Goal: Information Seeking & Learning: Learn about a topic

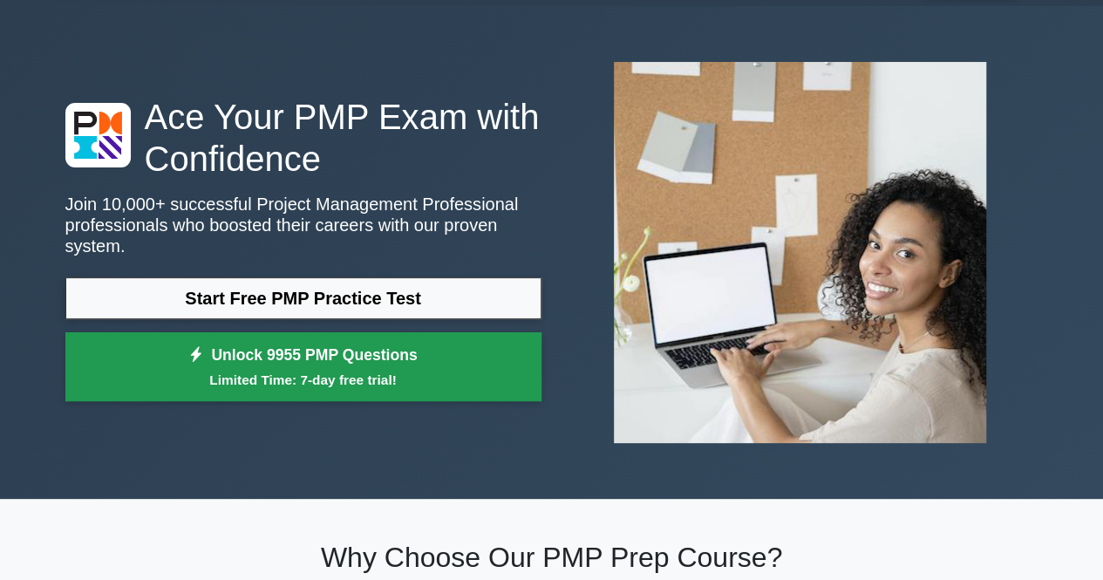
scroll to position [87, 0]
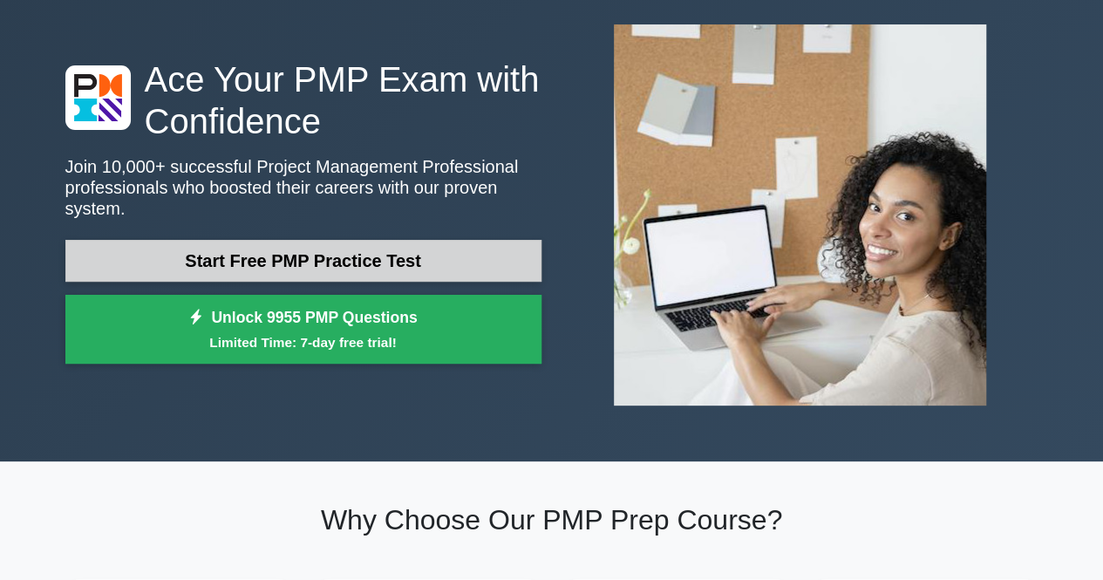
click at [472, 240] on link "Start Free PMP Practice Test" at bounding box center [303, 261] width 476 height 42
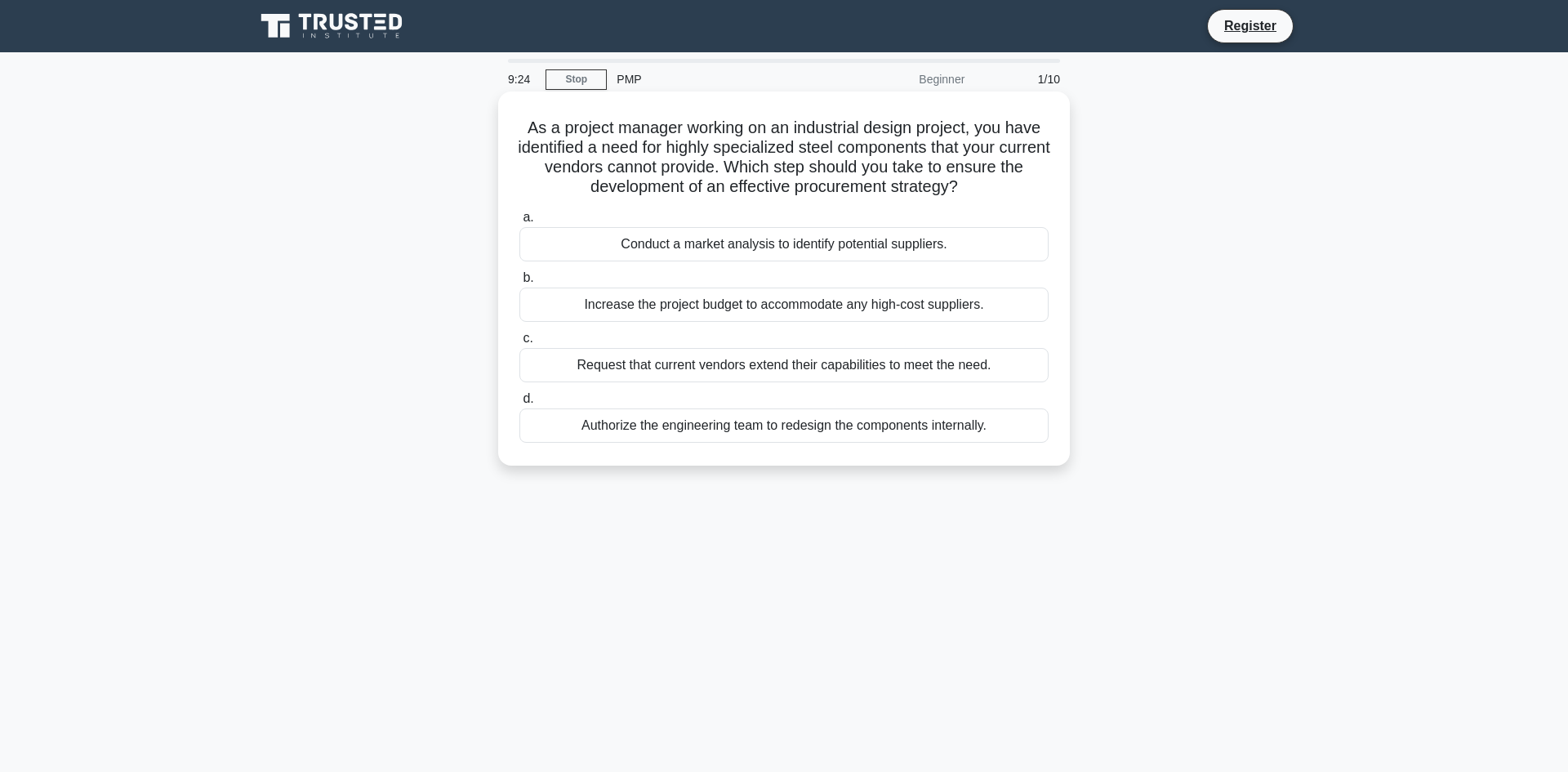
click at [669, 426] on div "Authorize the engineering team to redesign the components internally." at bounding box center [784, 425] width 529 height 35
click at [520, 405] on input "d. Authorize the engineering team to redesign the components internally." at bounding box center [520, 398] width 0 height 10
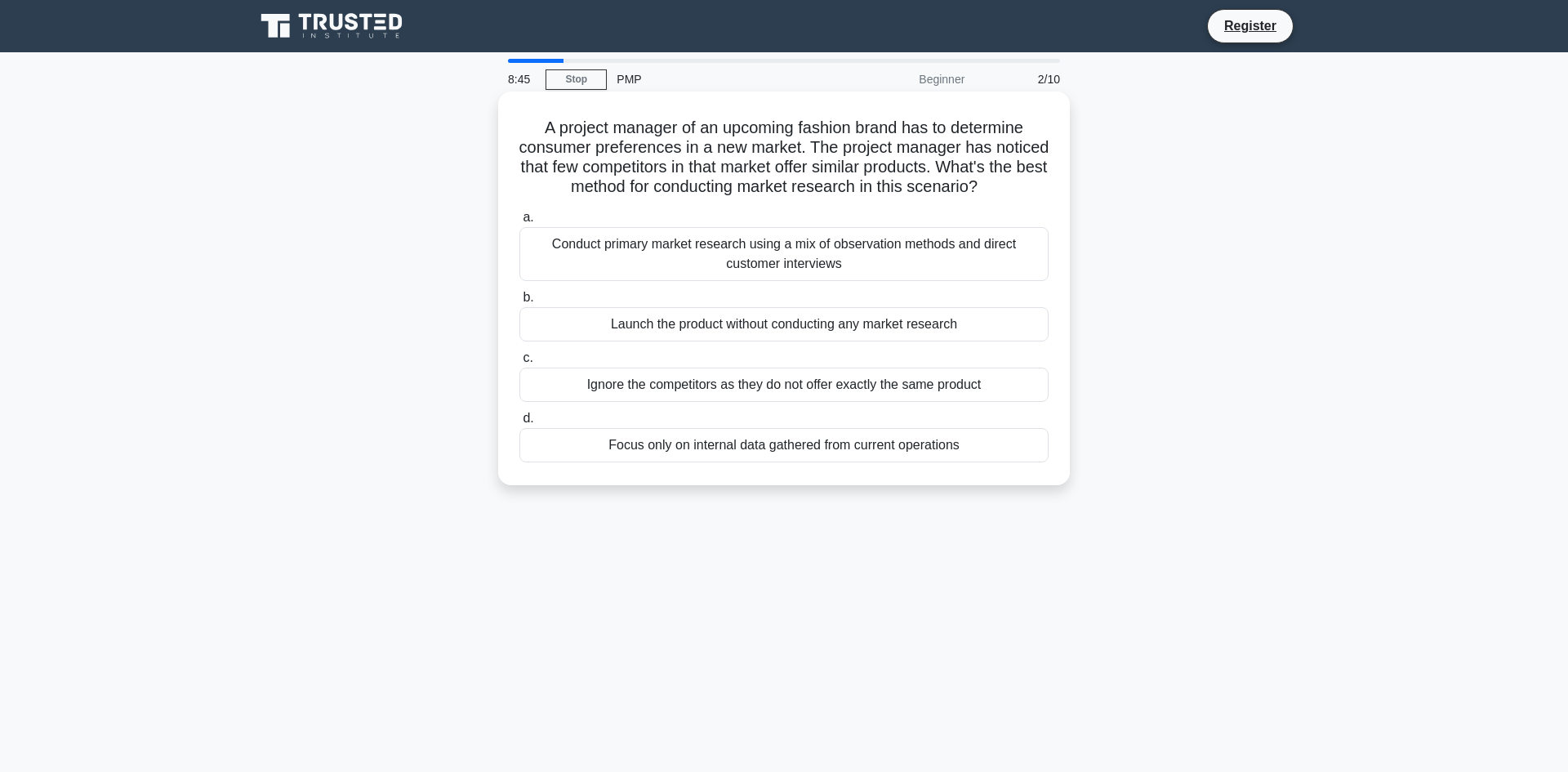
click at [874, 275] on div "Conduct primary market research using a mix of observation methods and direct c…" at bounding box center [784, 254] width 529 height 54
click at [520, 223] on input "a. Conduct primary market research using a mix of observation methods and direc…" at bounding box center [520, 217] width 0 height 10
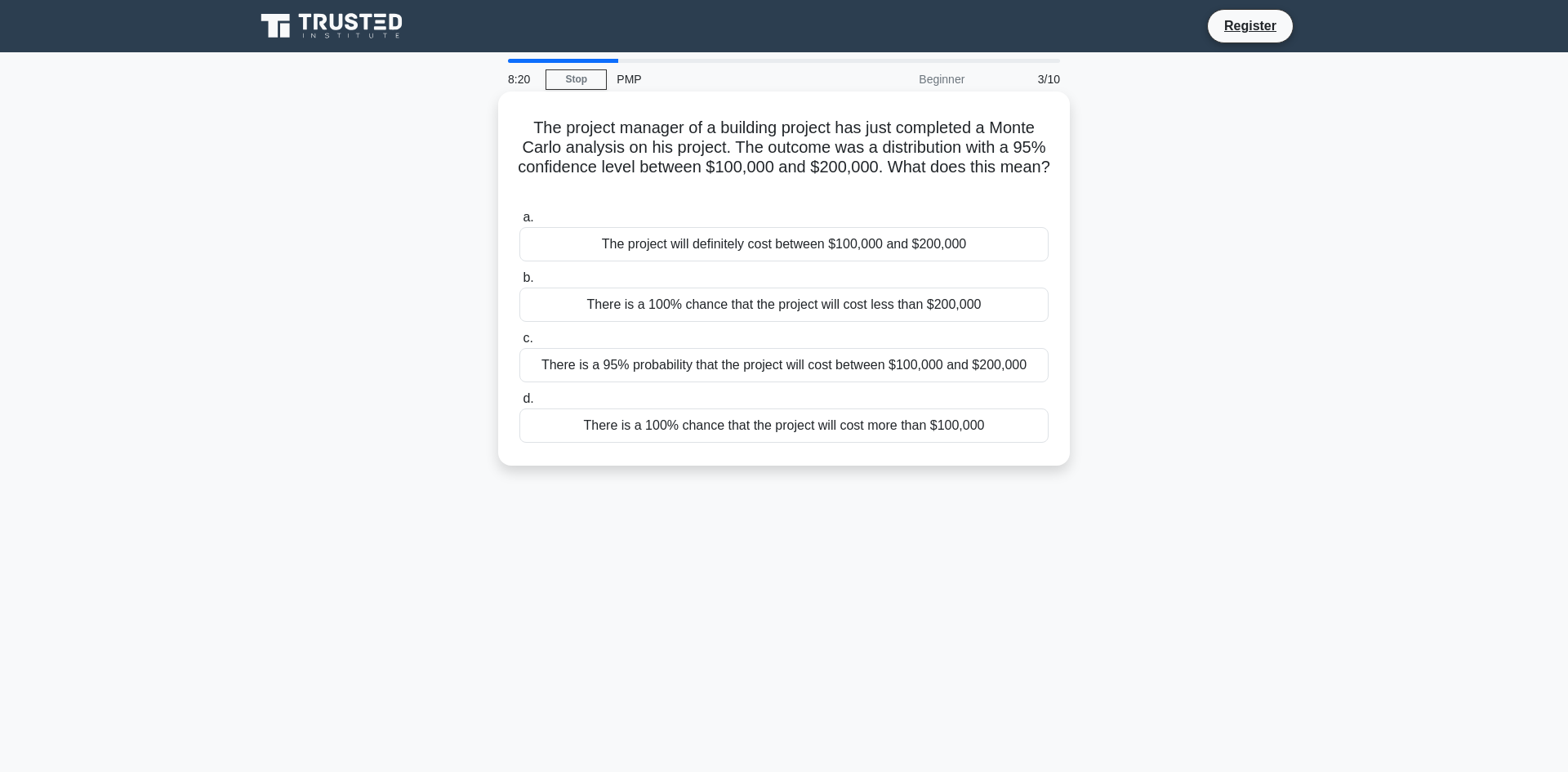
click at [892, 428] on div "There is a 100% chance that the project will cost more than $100,000" at bounding box center [784, 425] width 529 height 35
click at [520, 405] on input "d. There is a 100% chance that the project will cost more than $100,000" at bounding box center [520, 398] width 0 height 10
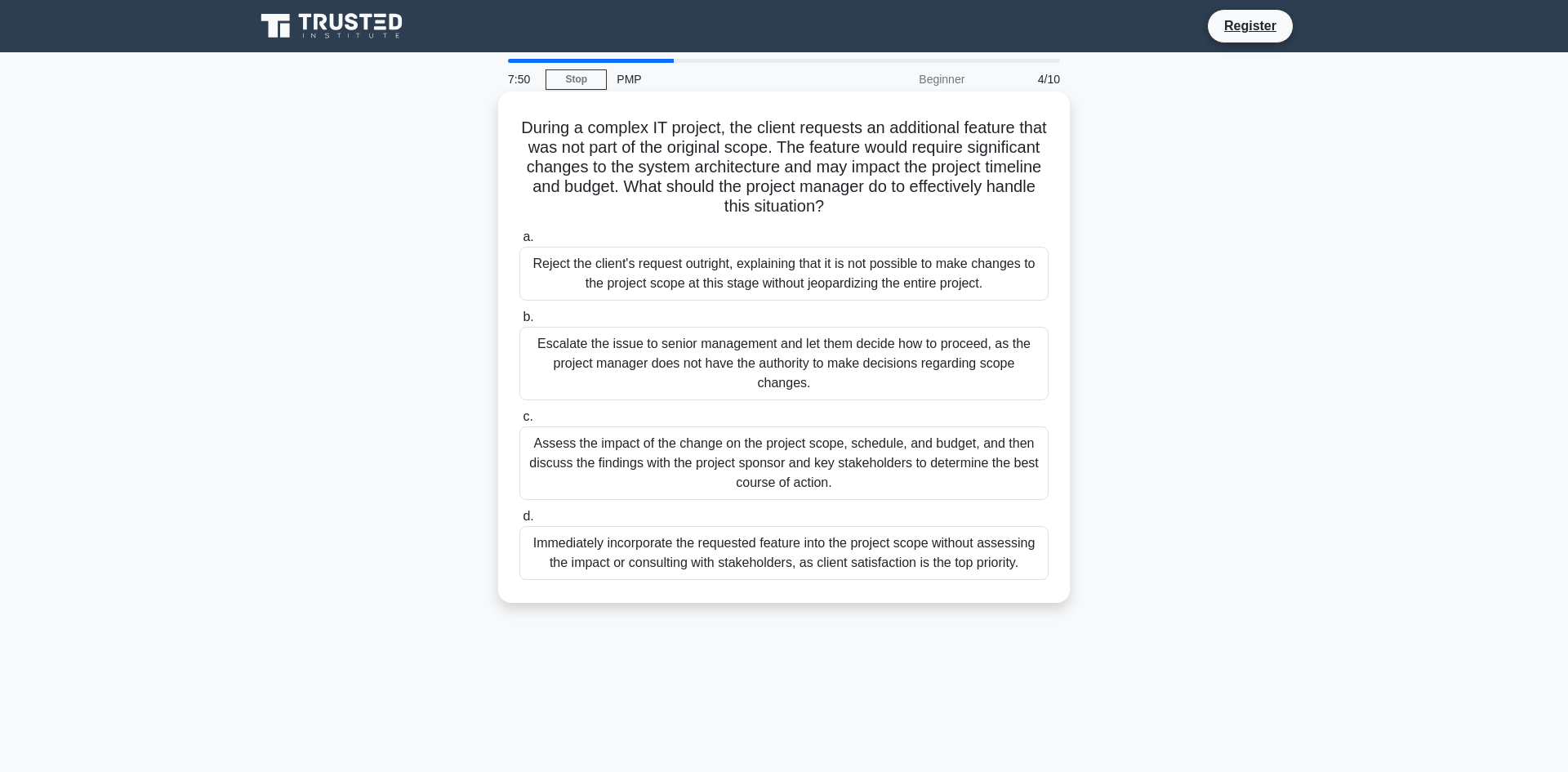
click at [906, 466] on div "Assess the impact of the change on the project scope, schedule, and budget, and…" at bounding box center [784, 463] width 529 height 73
click at [520, 423] on input "c. Assess the impact of the change on the project scope, schedule, and budget, …" at bounding box center [520, 416] width 0 height 10
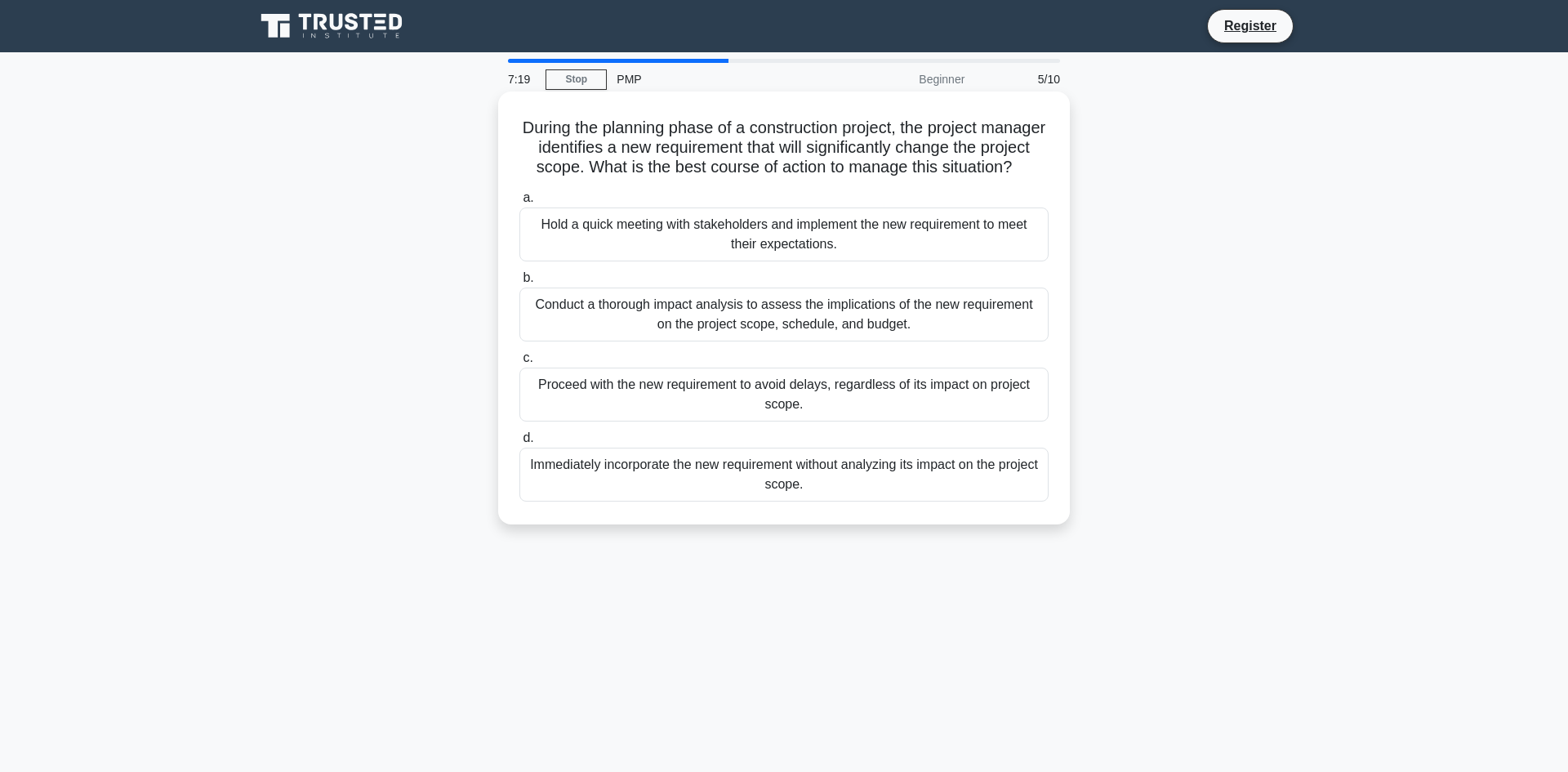
click at [990, 340] on div "Conduct a thorough impact analysis to assess the implications of the new requir…" at bounding box center [784, 315] width 529 height 54
click at [520, 284] on input "b. Conduct a thorough impact analysis to assess the implications of the new req…" at bounding box center [520, 277] width 0 height 10
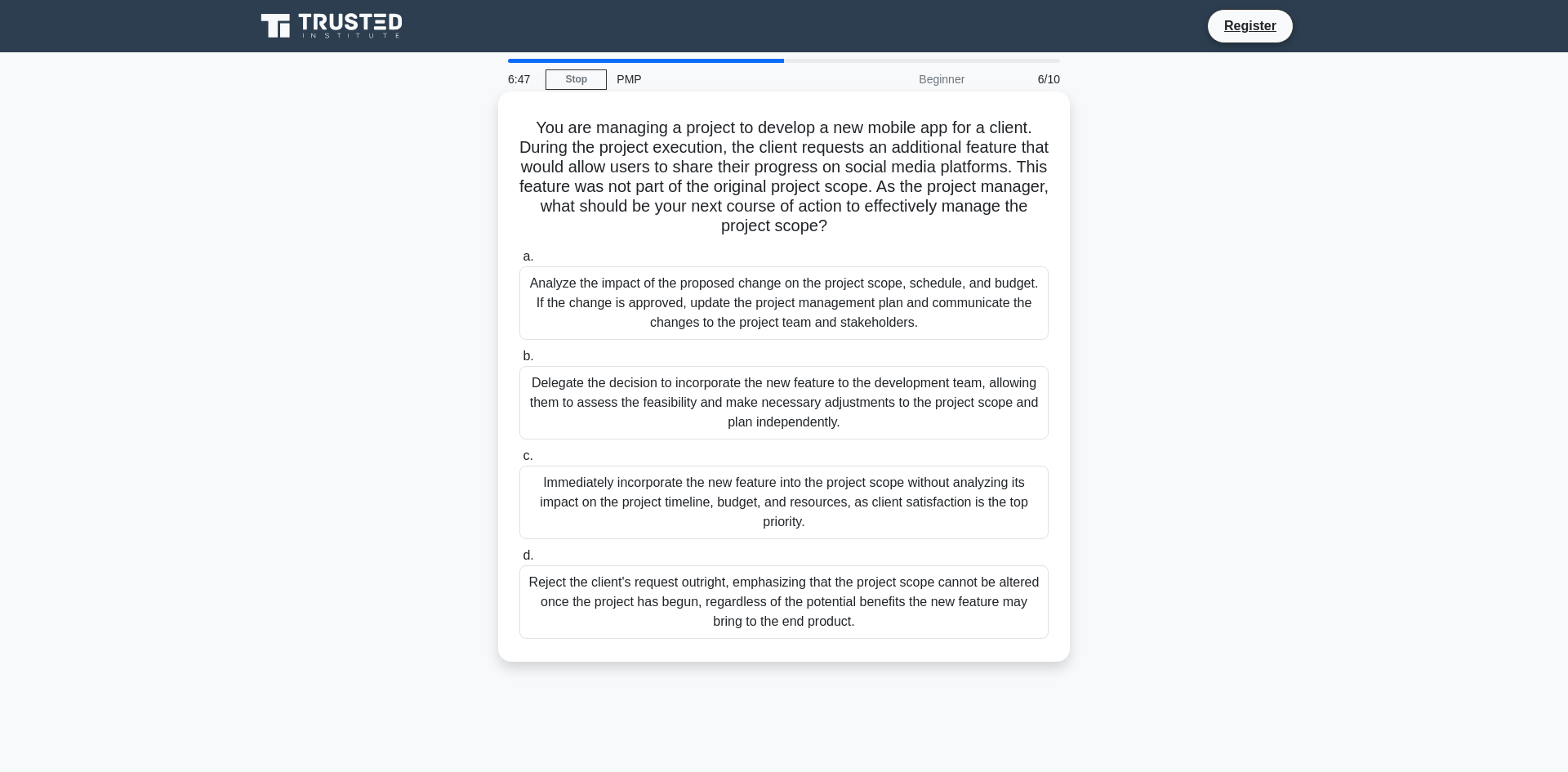
click at [964, 292] on div "Analyze the impact of the proposed change on the project scope, schedule, and b…" at bounding box center [784, 303] width 529 height 73
click at [520, 262] on input "a. Analyze the impact of the proposed change on the project scope, schedule, an…" at bounding box center [520, 257] width 0 height 10
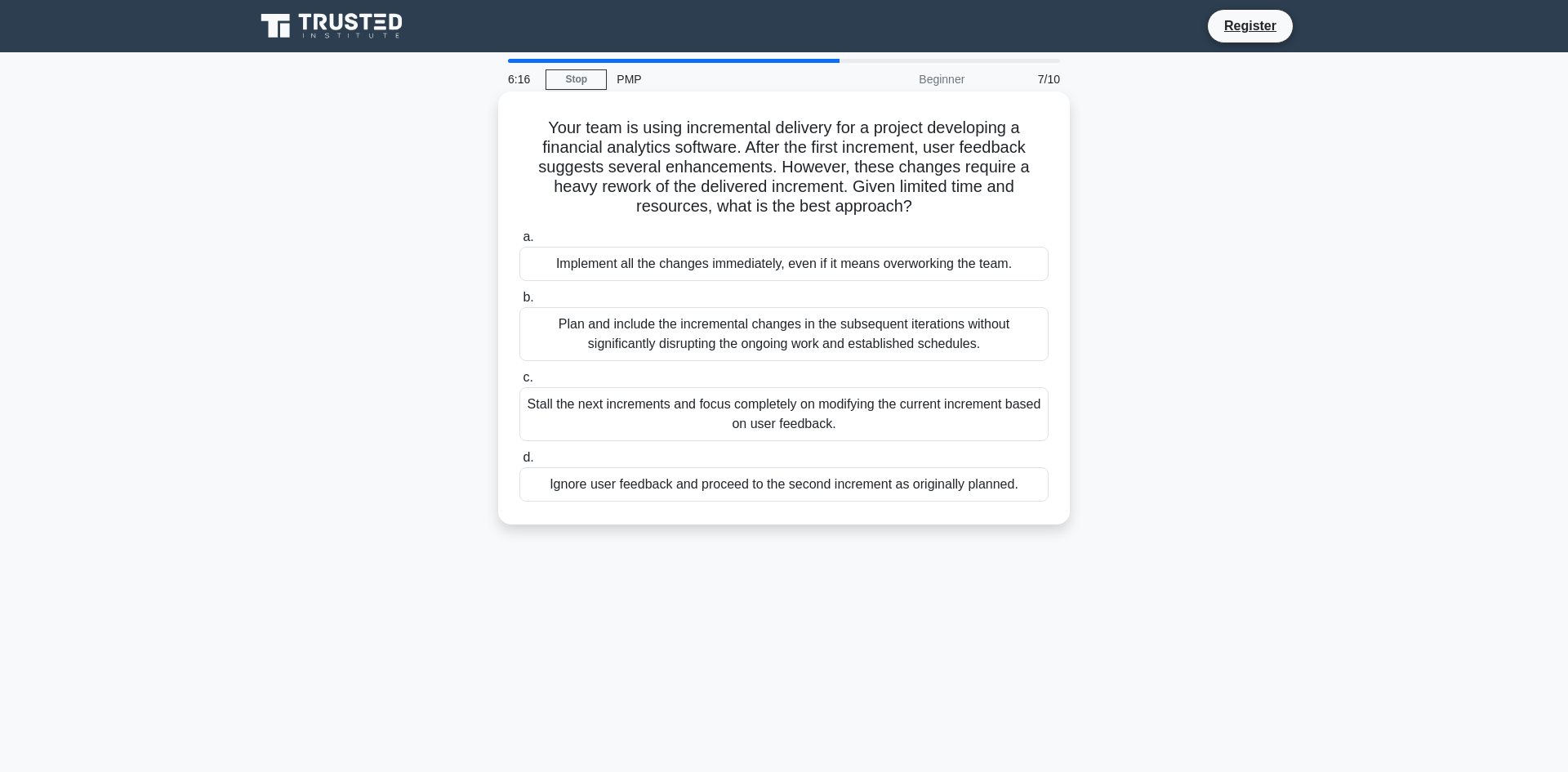
click at [992, 334] on div "Plan and include the incremental changes in the subsequent iterations without s…" at bounding box center [784, 334] width 529 height 54
click at [520, 303] on input "b. Plan and include the incremental changes in the subsequent iterations withou…" at bounding box center [520, 297] width 0 height 10
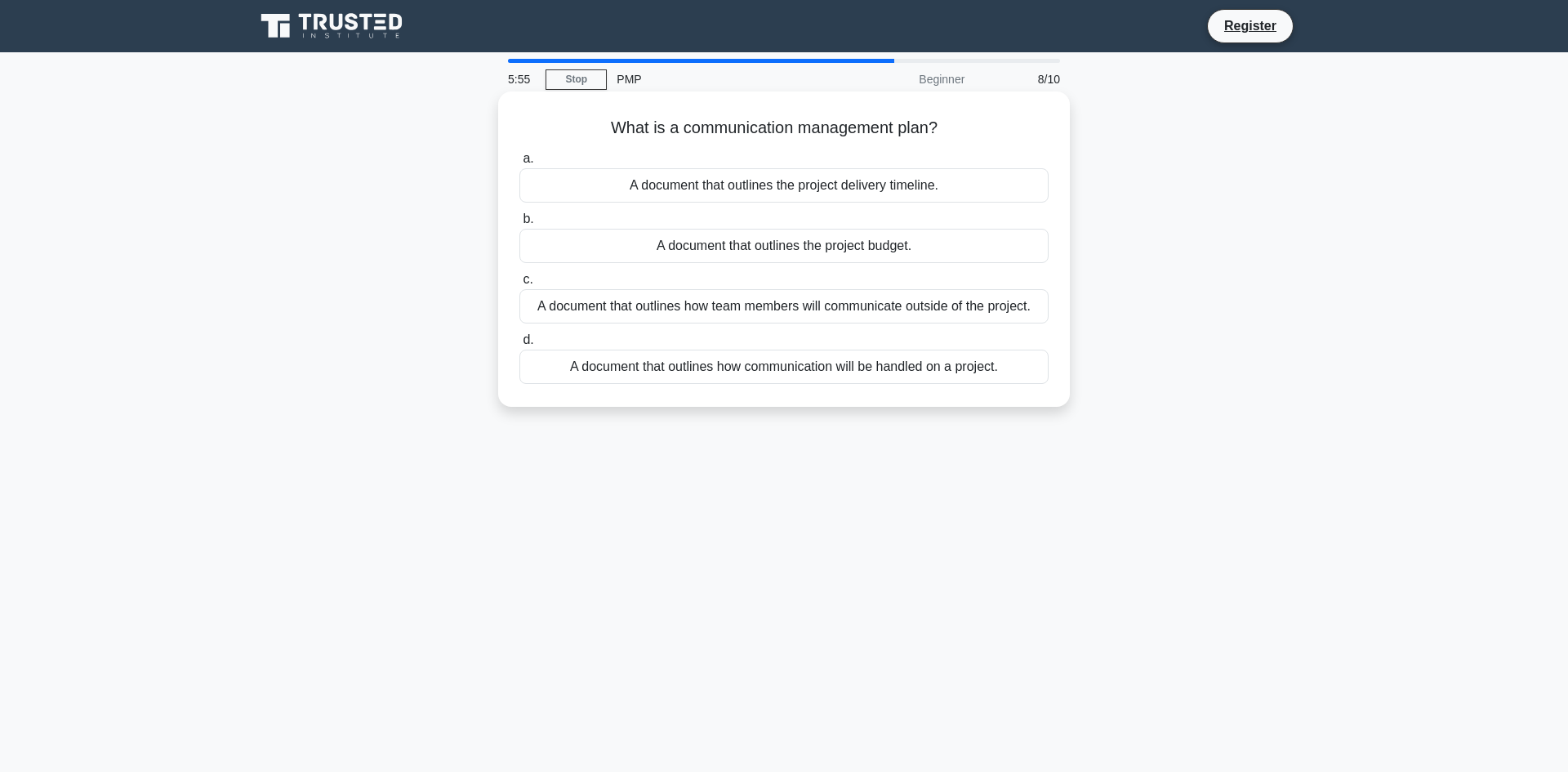
click at [870, 185] on div "A document that outlines the project delivery timeline." at bounding box center [784, 186] width 529 height 35
click at [520, 164] on input "a. A document that outlines the project delivery timeline." at bounding box center [520, 158] width 0 height 10
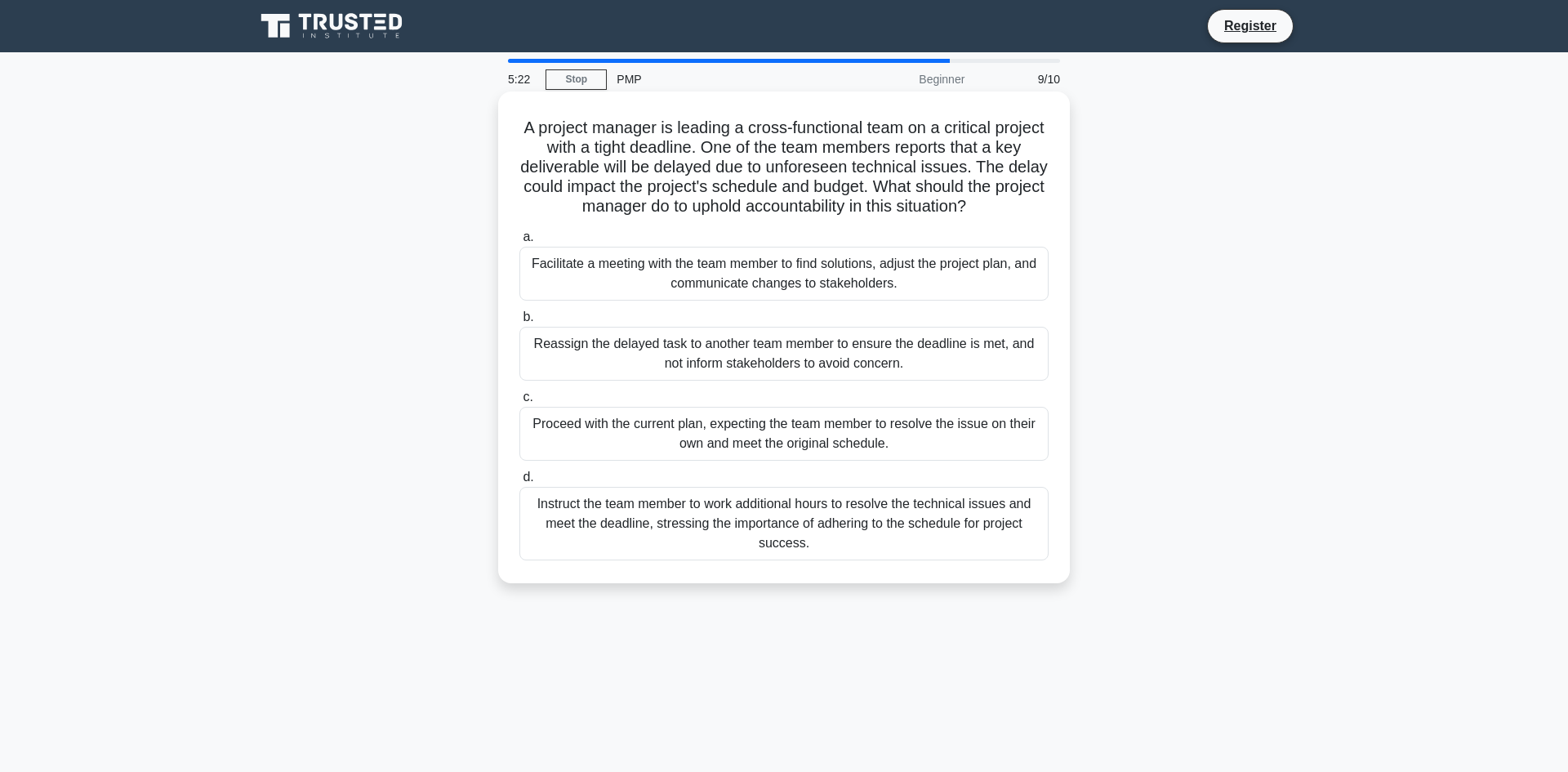
click at [948, 277] on div "Facilitate a meeting with the team member to find solutions, adjust the project…" at bounding box center [784, 274] width 529 height 54
click at [520, 243] on input "a. Facilitate a meeting with the team member to find solutions, adjust the proj…" at bounding box center [520, 237] width 0 height 10
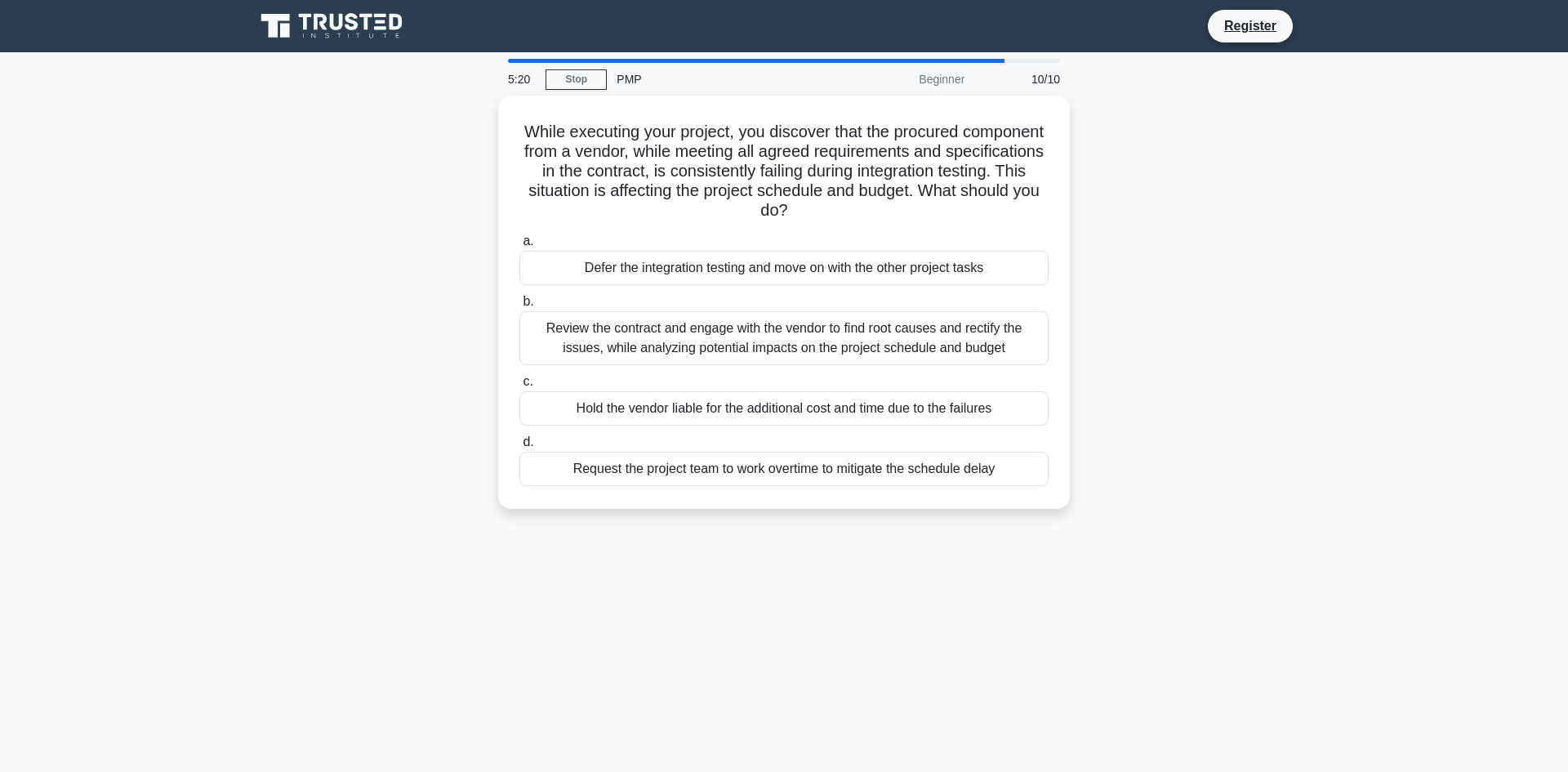
drag, startPoint x: 948, startPoint y: 277, endPoint x: 1186, endPoint y: 174, distance: 259.3
click at [1044, 174] on div "While executing your project, you discover that the procured component from a v…" at bounding box center [784, 312] width 1078 height 433
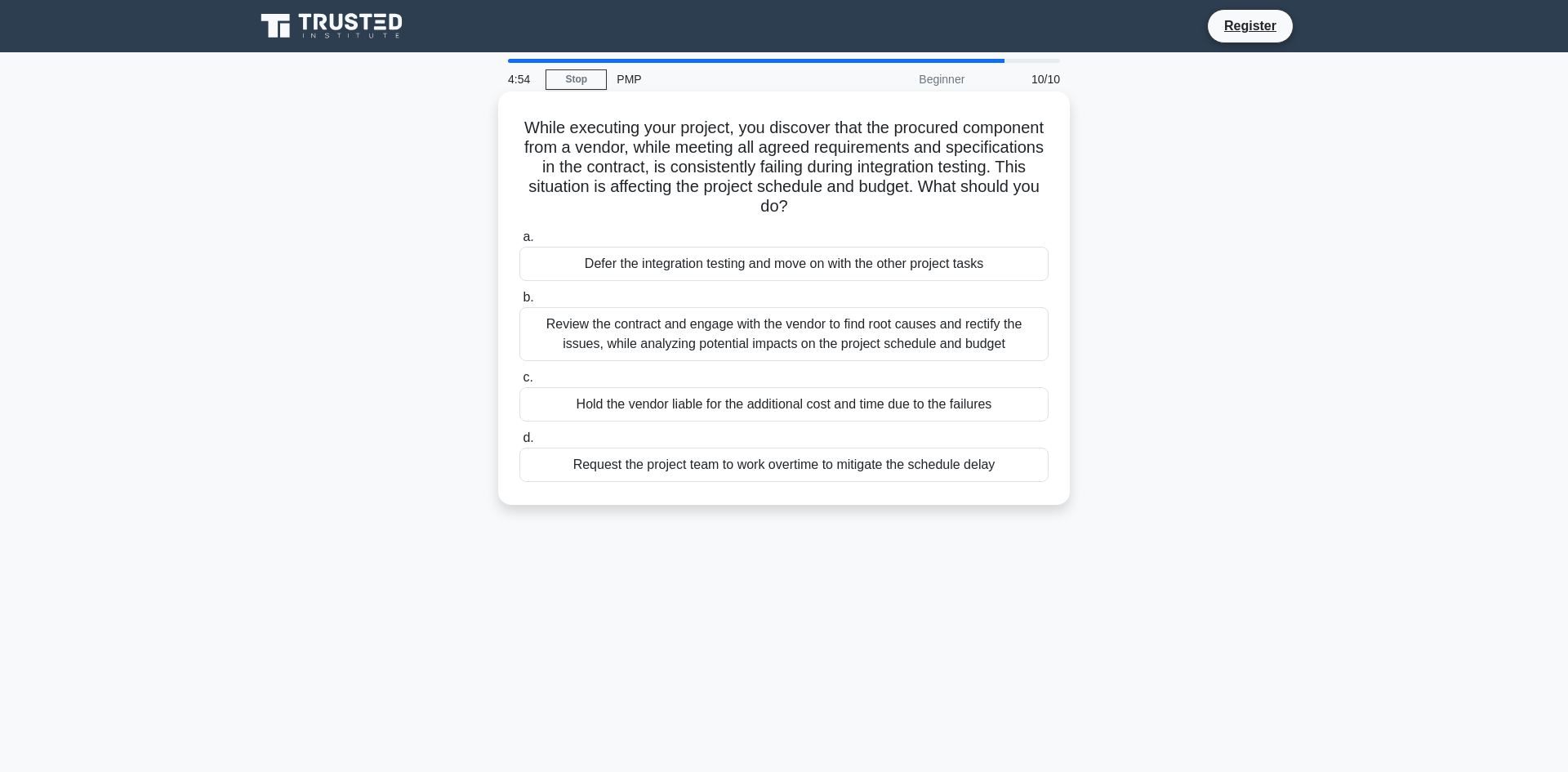
click at [1026, 336] on div "Review the contract and engage with the vendor to find root causes and rectify …" at bounding box center [784, 334] width 529 height 54
click at [520, 303] on input "b. Review the contract and engage with the vendor to find root causes and recti…" at bounding box center [520, 297] width 0 height 10
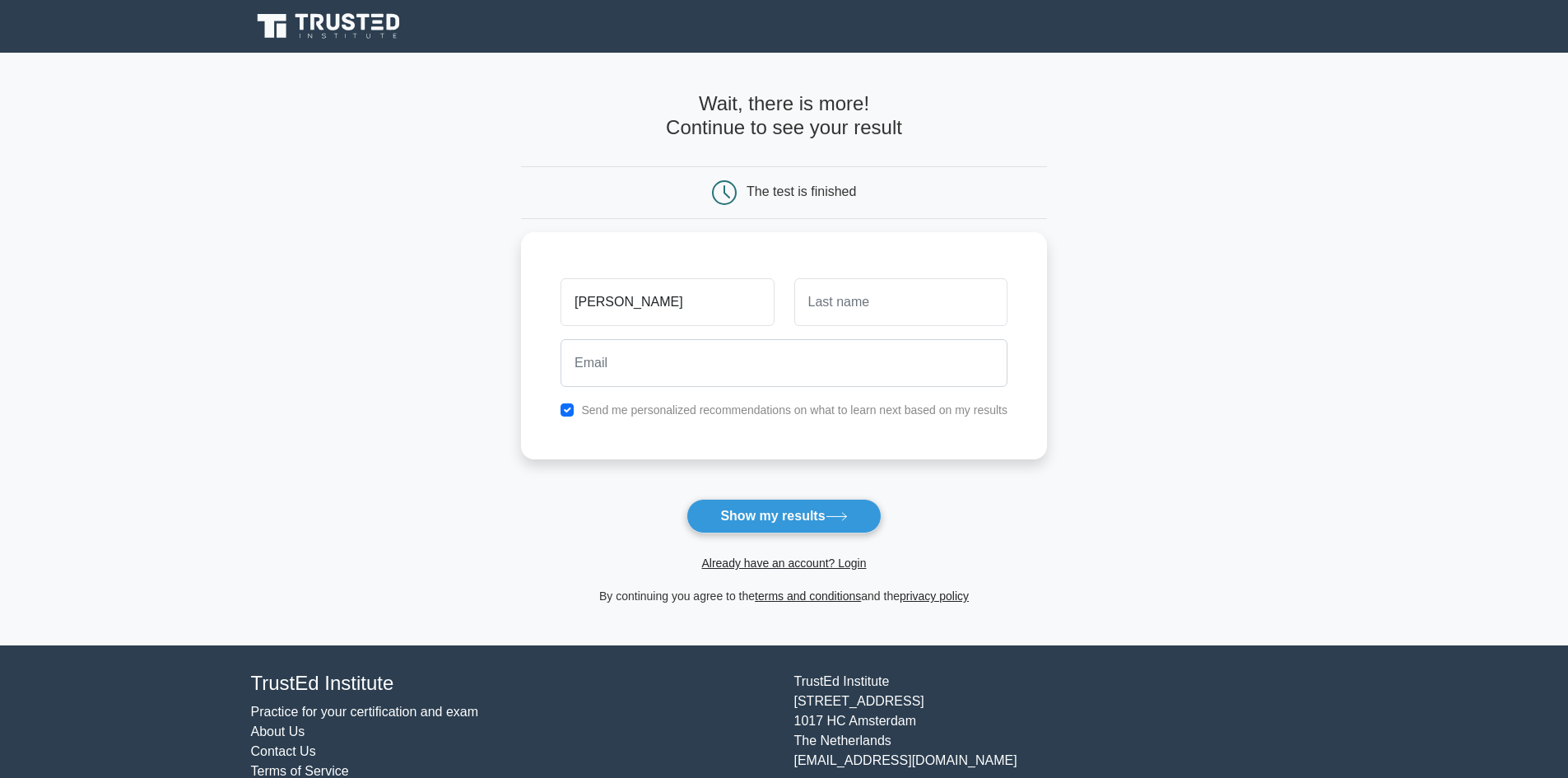
type input "[PERSON_NAME]"
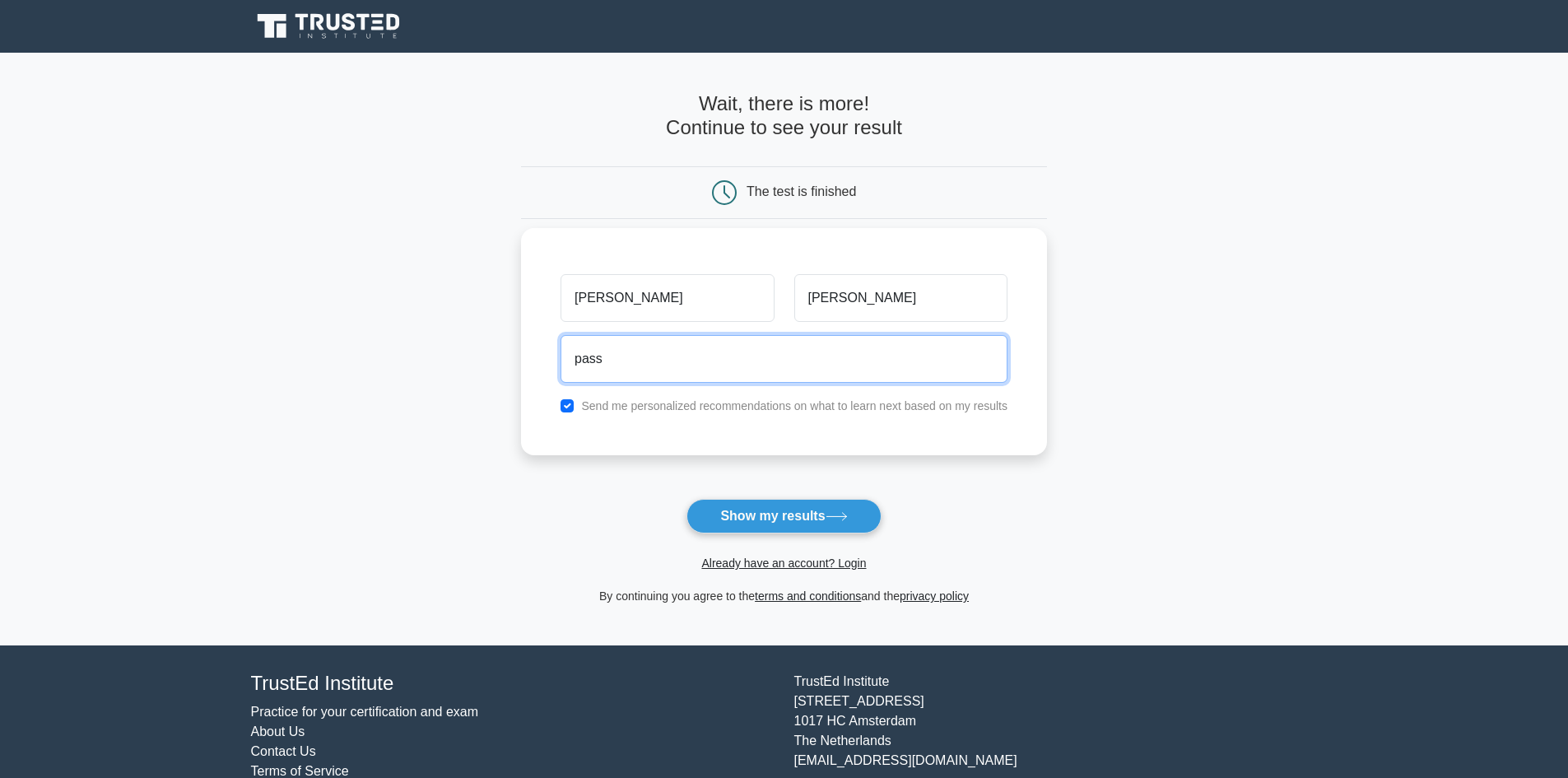
type input "[EMAIL_ADDRESS][DOMAIN_NAME]"
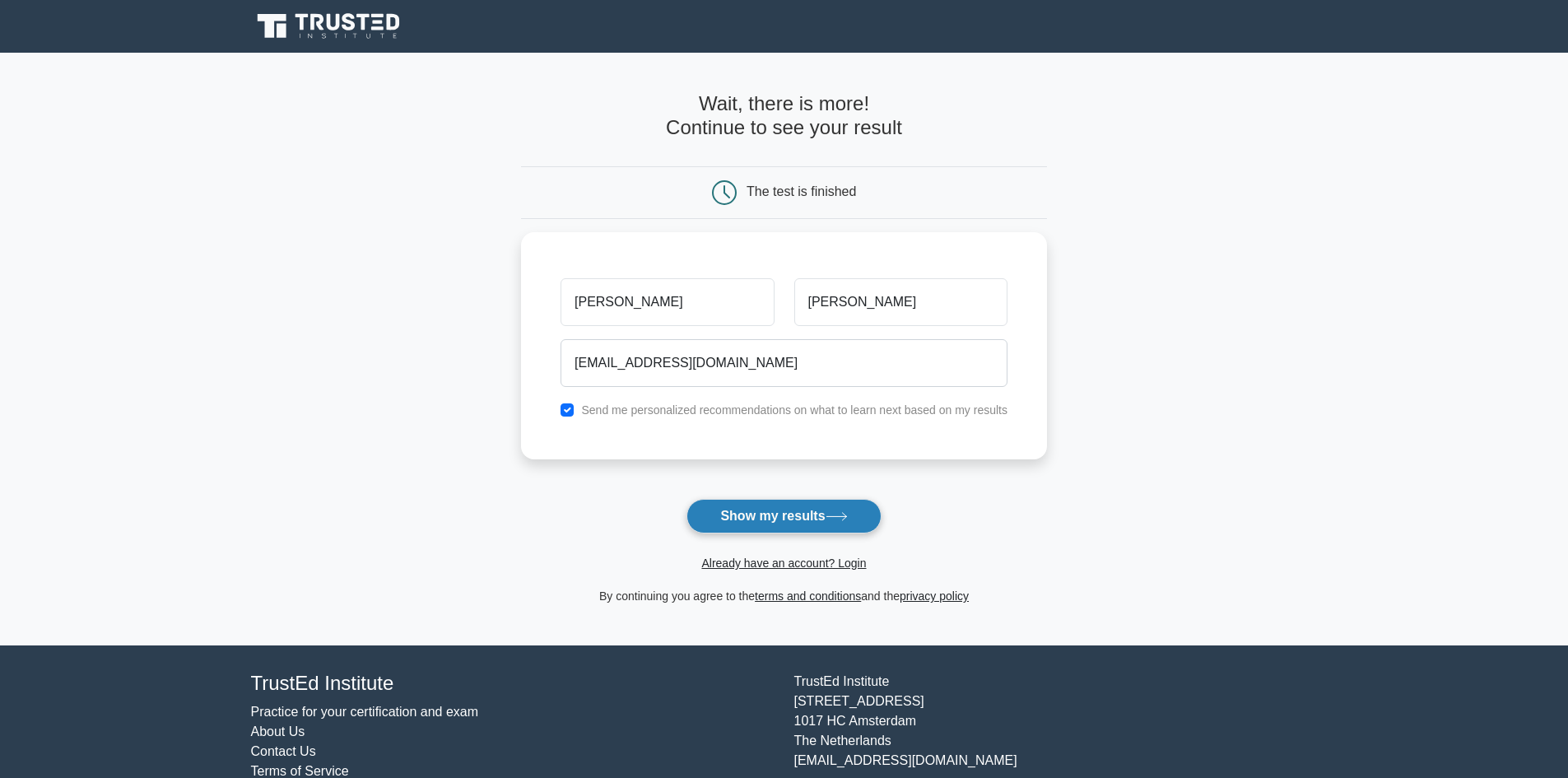
click at [813, 499] on button "Show my results" at bounding box center [784, 516] width 194 height 35
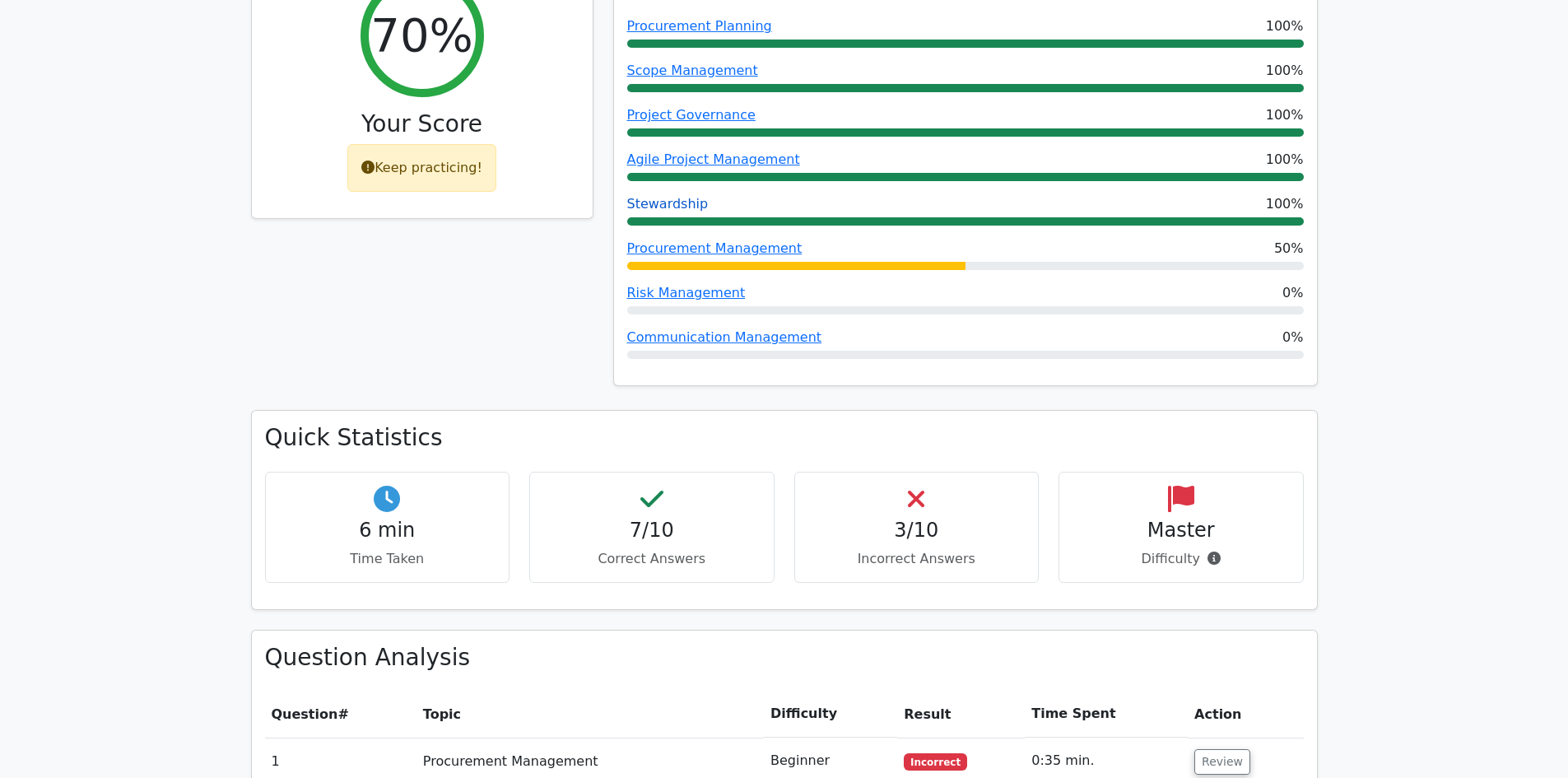
scroll to position [823, 0]
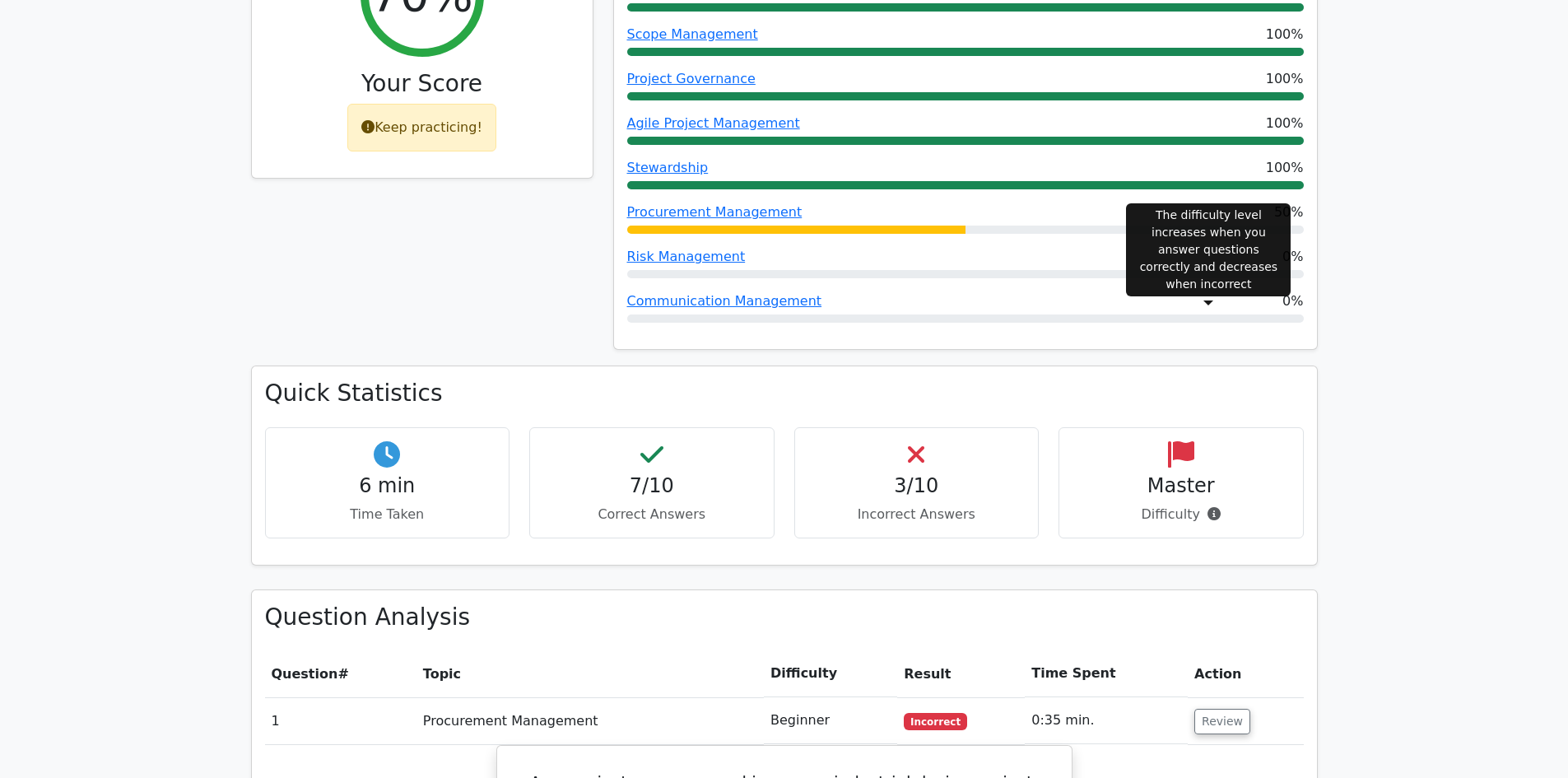
click at [1207, 507] on icon at bounding box center [1214, 514] width 13 height 13
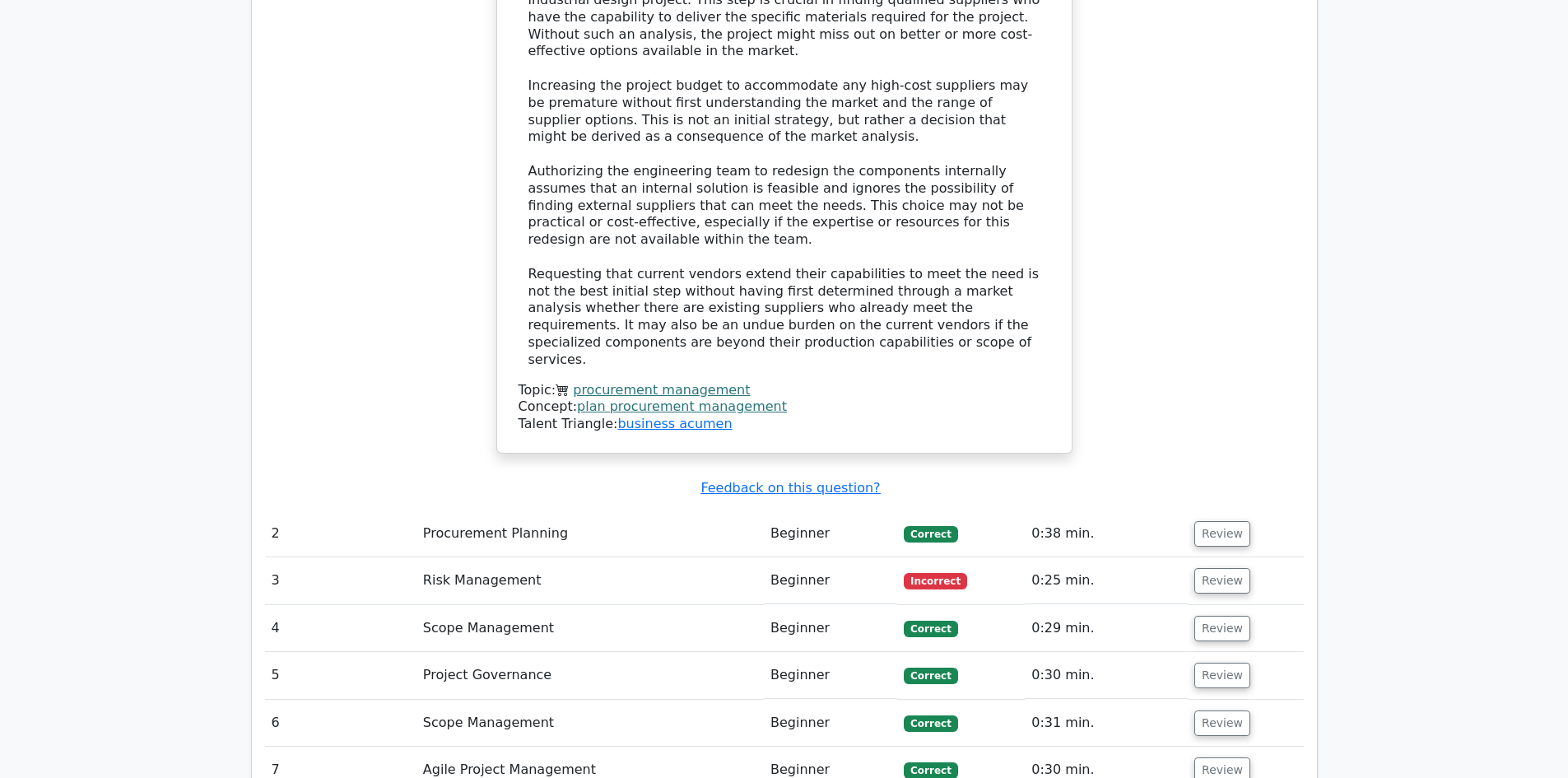
scroll to position [2058, 0]
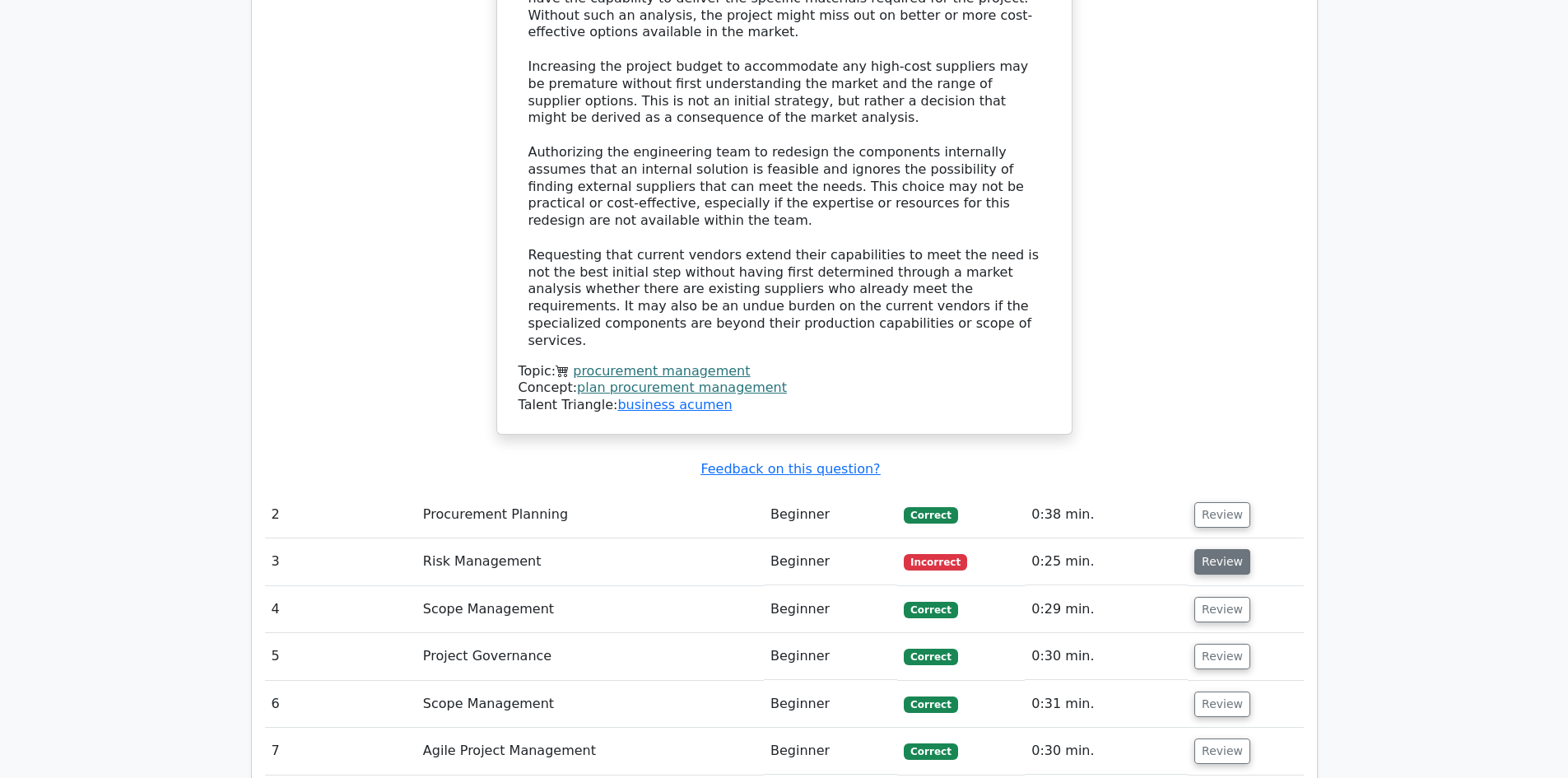
click at [1207, 550] on button "Review" at bounding box center [1222, 562] width 56 height 25
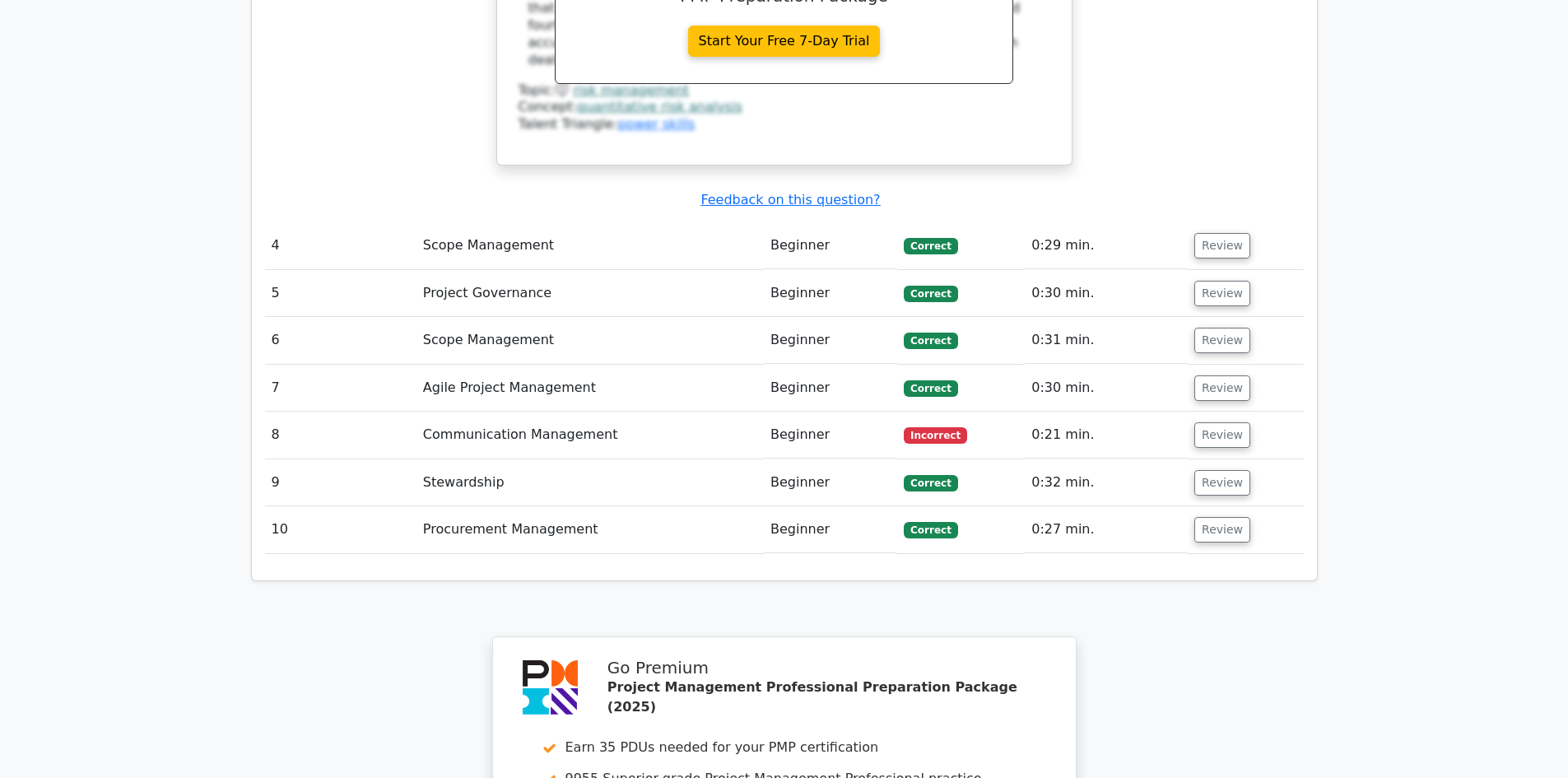
scroll to position [3210, 0]
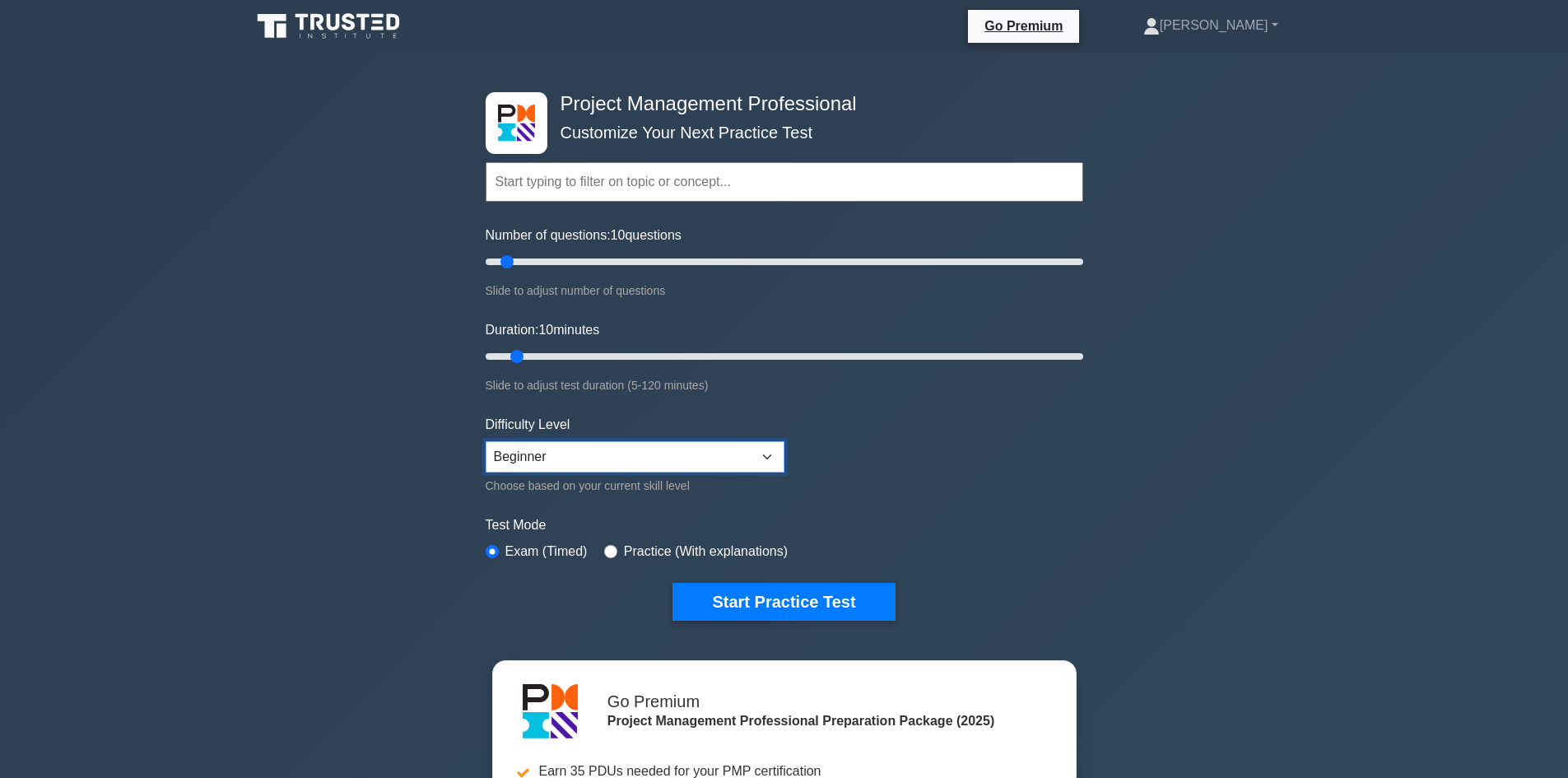
click at [554, 441] on select "Beginner Intermediate Expert" at bounding box center [634, 456] width 298 height 31
select select "expert"
click at [485, 441] on select "Beginner Intermediate Expert" at bounding box center [634, 456] width 298 height 31
click at [727, 603] on button "Start Practice Test" at bounding box center [783, 601] width 222 height 38
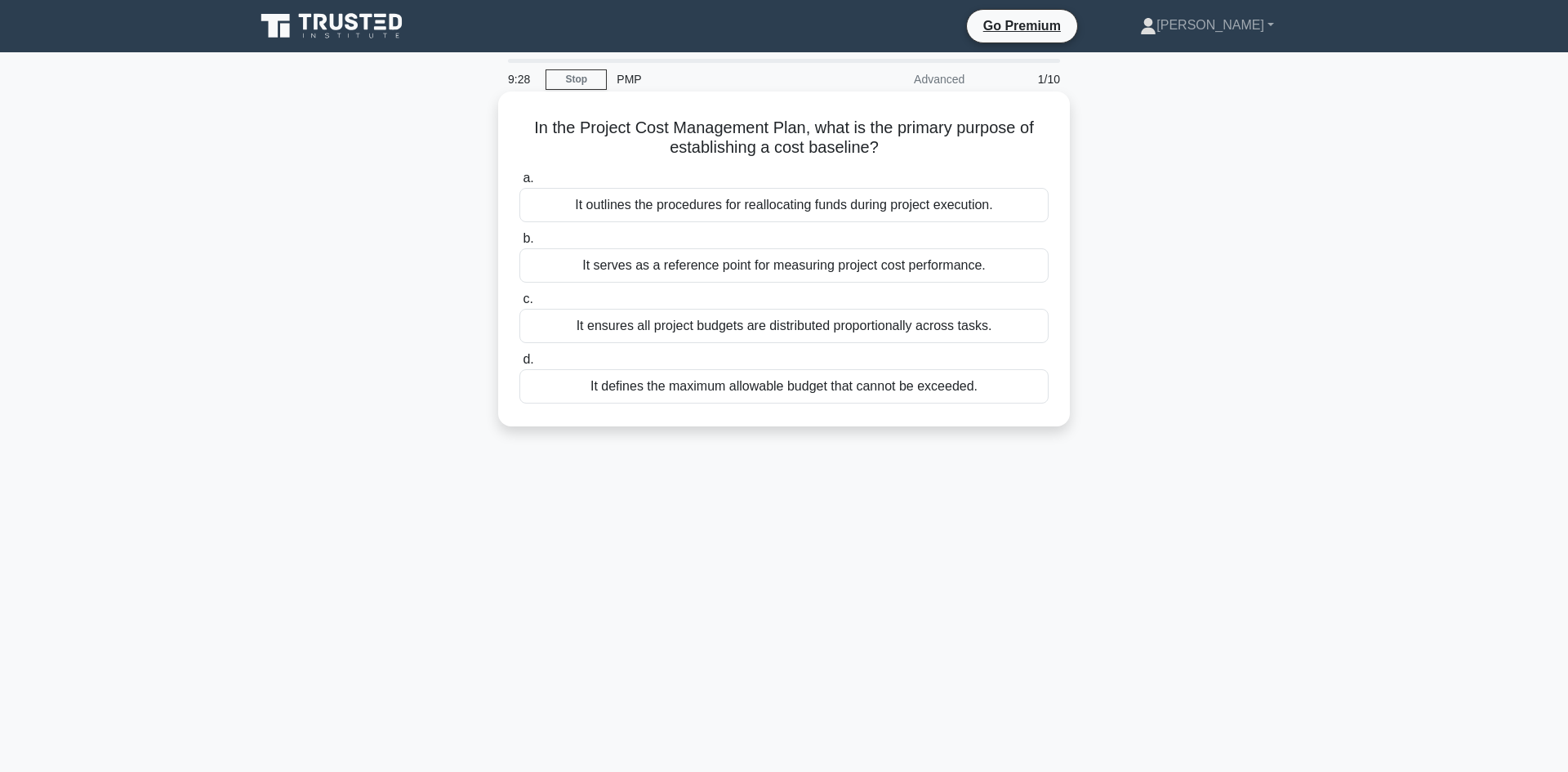
click at [816, 204] on div "It outlines the procedures for reallocating funds during project execution." at bounding box center [784, 205] width 529 height 35
click at [520, 184] on input "a. It outlines the procedures for reallocating funds during project execution." at bounding box center [520, 178] width 0 height 10
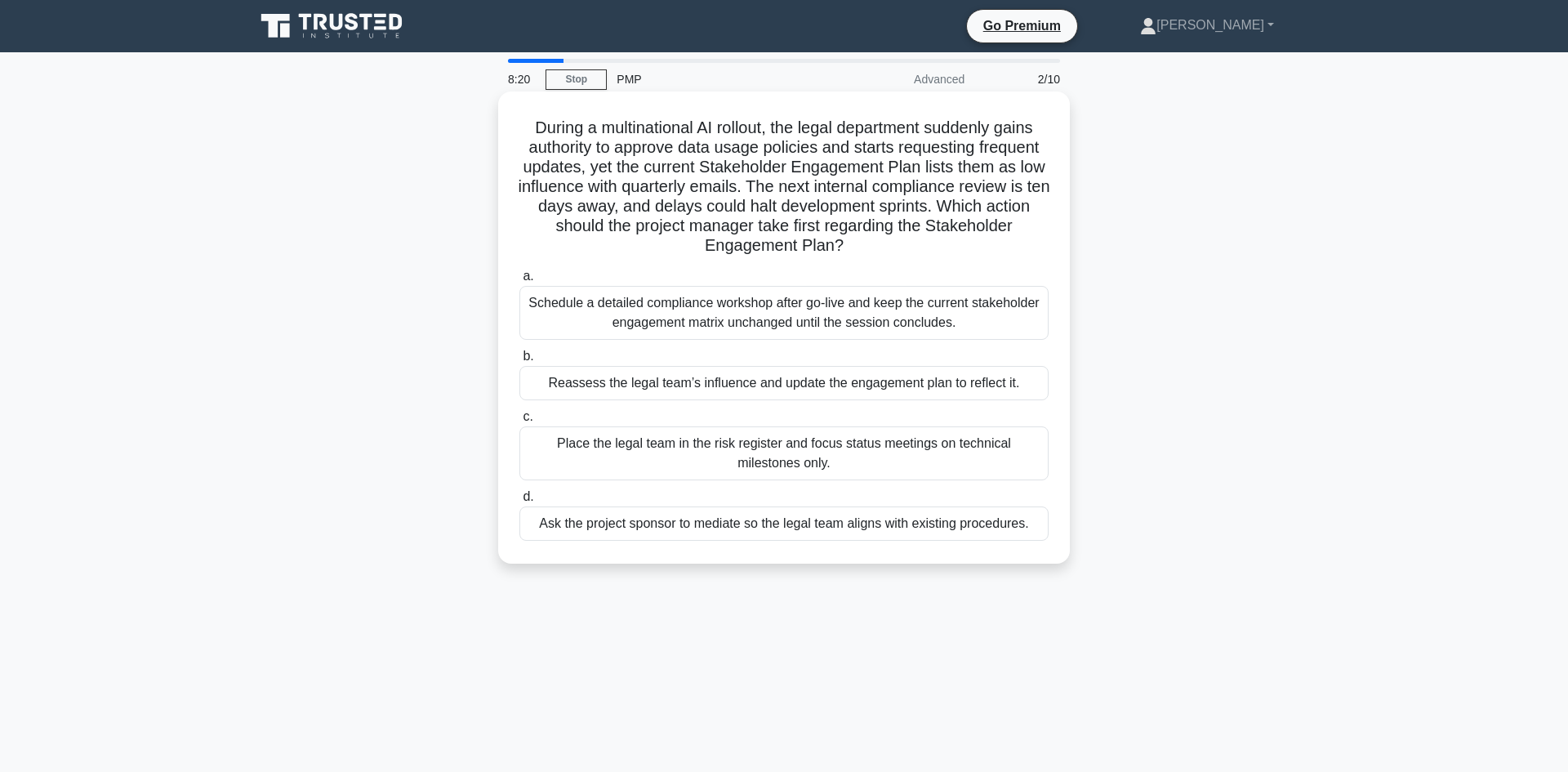
click at [984, 368] on div "Reassess the legal team’s influence and update the engagement plan to reflect i…" at bounding box center [784, 383] width 529 height 35
click at [520, 362] on input "b. Reassess the legal team’s influence and update the engagement plan to reflec…" at bounding box center [520, 356] width 0 height 10
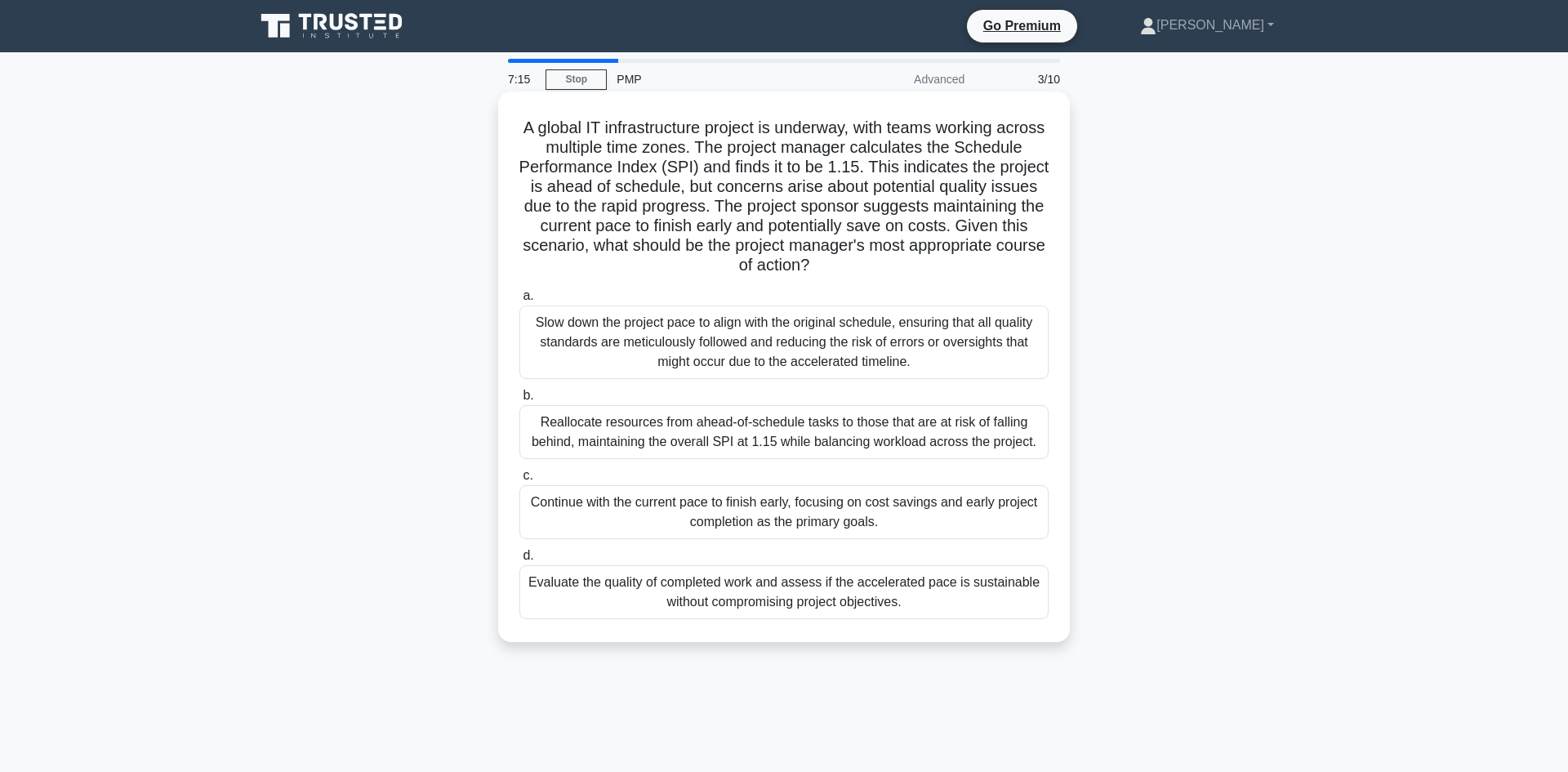
click at [694, 598] on div "Evaluate the quality of completed work and assess if the accelerated pace is su…" at bounding box center [784, 592] width 529 height 54
click at [520, 561] on input "d. Evaluate the quality of completed work and assess if the accelerated pace is…" at bounding box center [520, 556] width 0 height 10
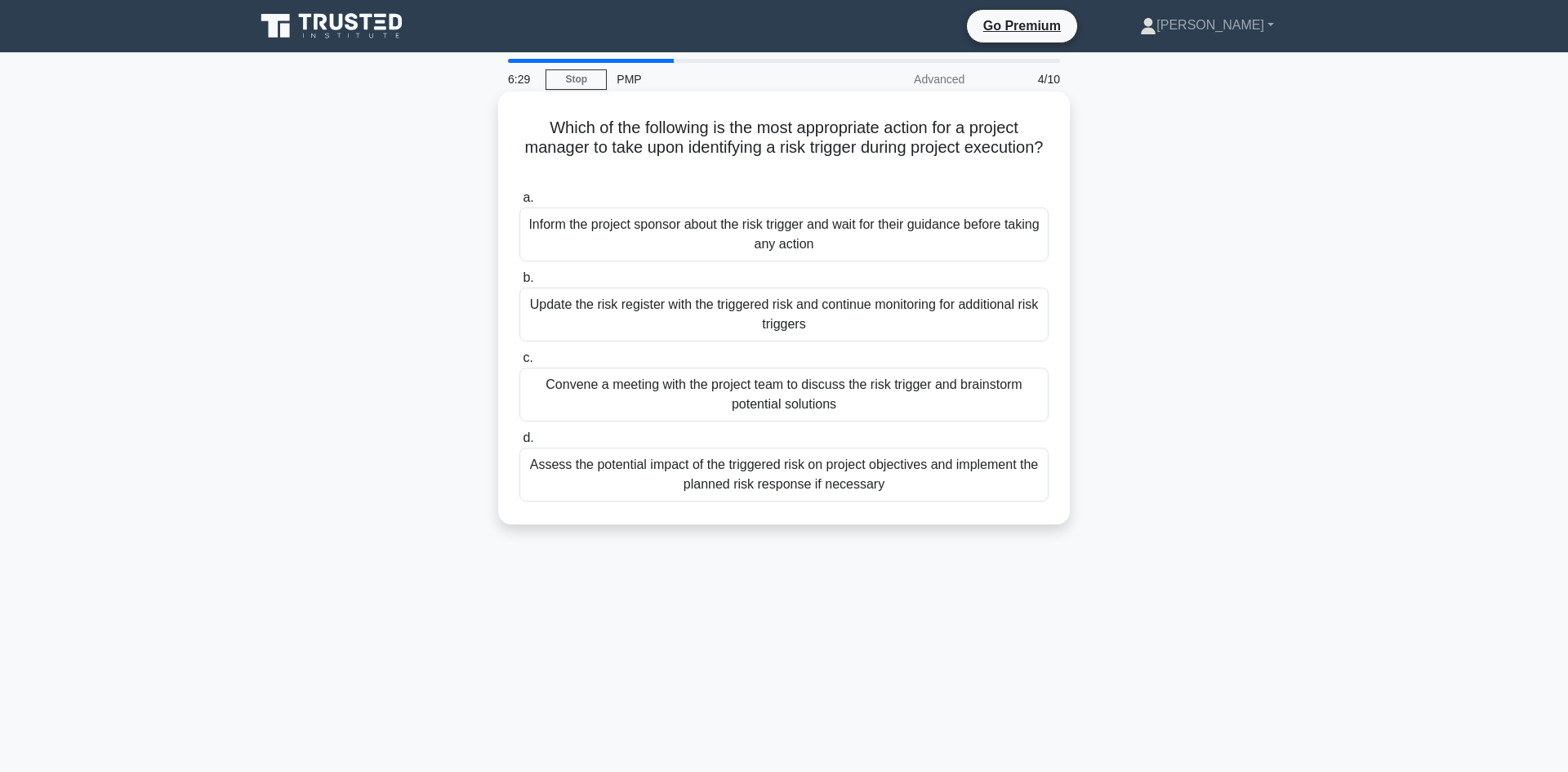
click at [903, 372] on div "Convene a meeting with the project team to discuss the risk trigger and brainst…" at bounding box center [784, 394] width 529 height 54
click at [520, 364] on input "c. Convene a meeting with the project team to discuss the risk trigger and brai…" at bounding box center [520, 358] width 0 height 10
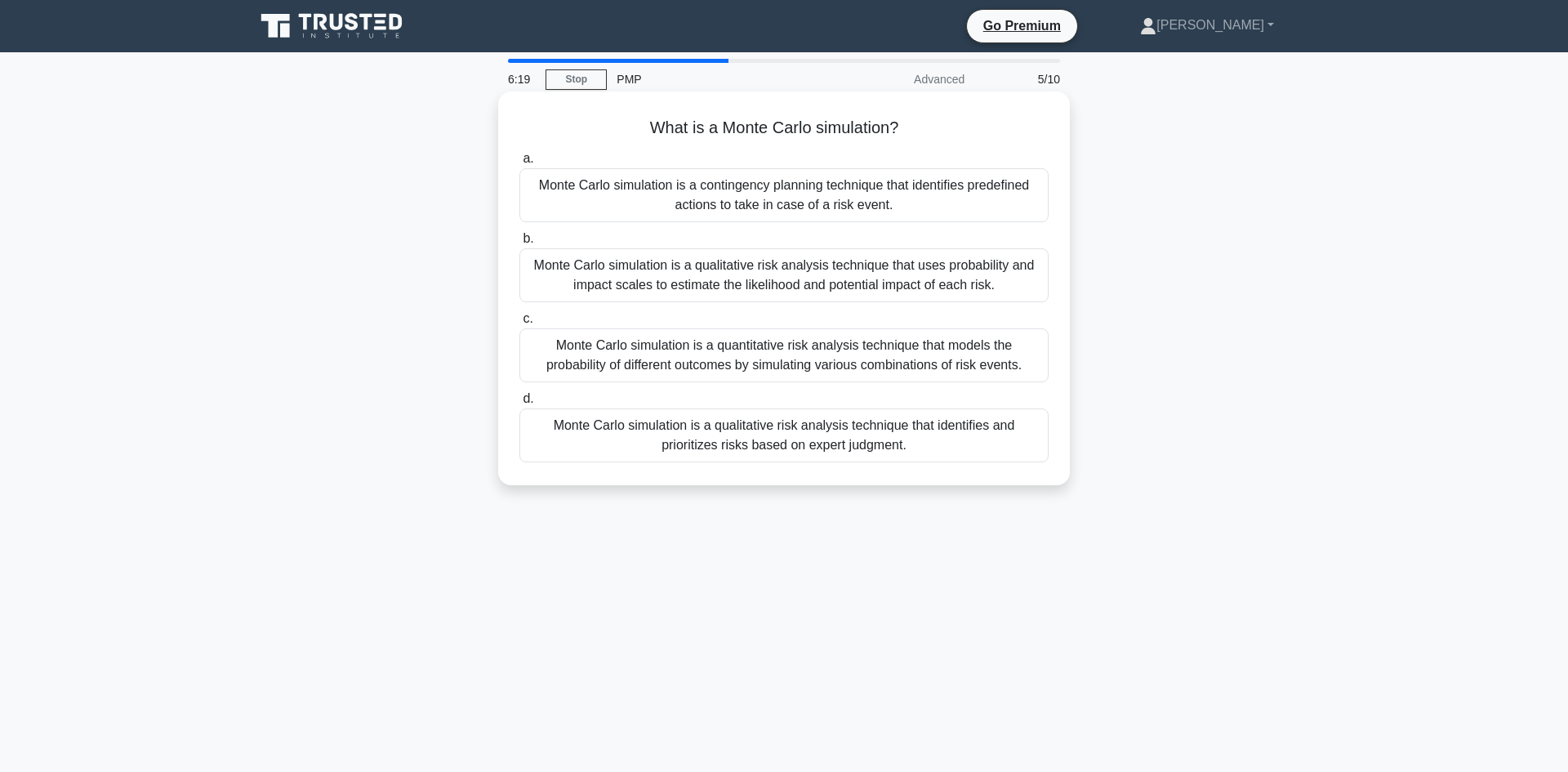
click at [926, 263] on div "Monte Carlo simulation is a qualitative risk analysis technique that uses proba…" at bounding box center [784, 275] width 529 height 54
click at [520, 245] on input "b. Monte Carlo simulation is a qualitative risk analysis technique that uses pr…" at bounding box center [520, 238] width 0 height 10
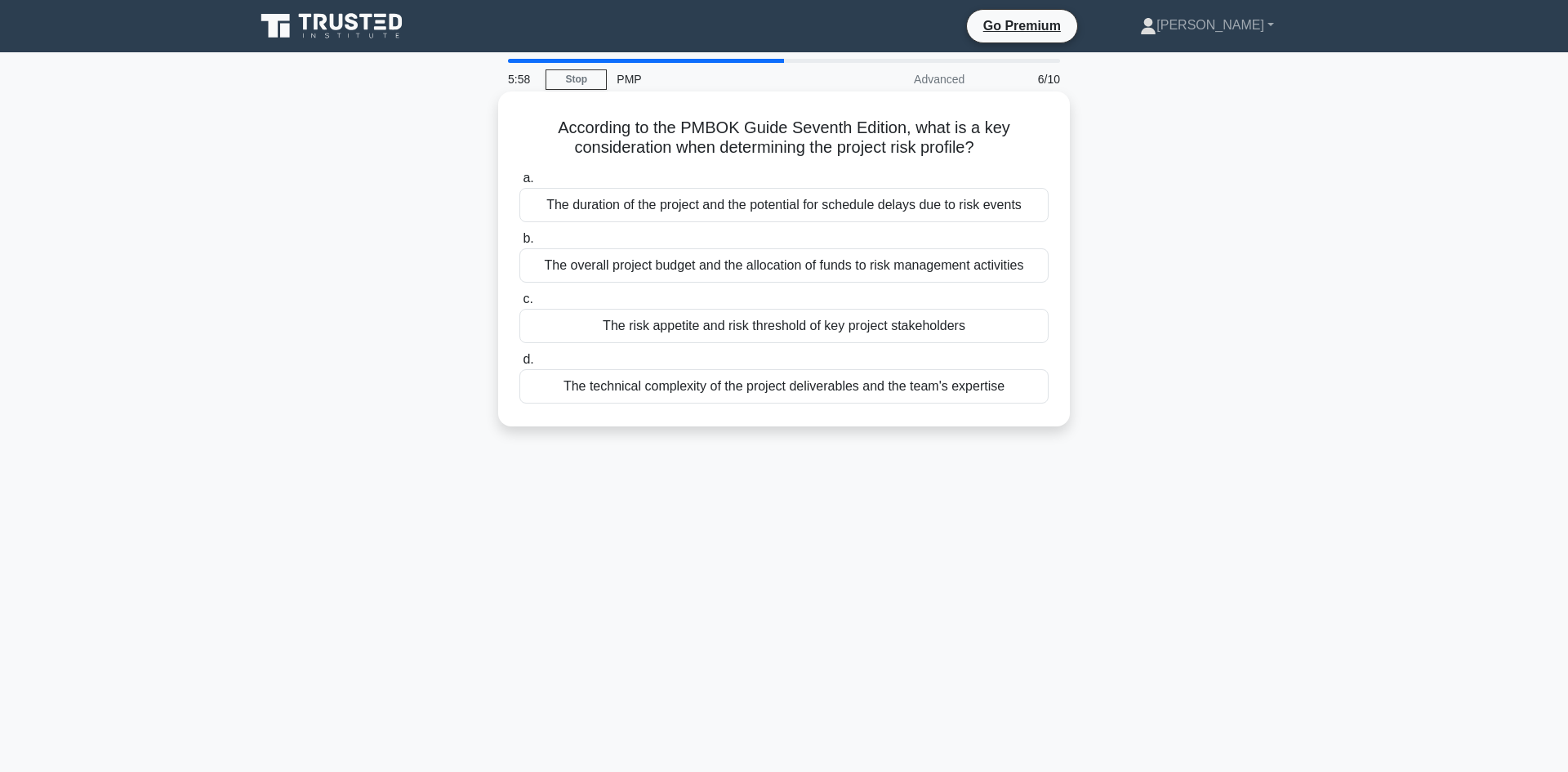
click at [802, 325] on div "The risk appetite and risk threshold of key project stakeholders" at bounding box center [784, 326] width 529 height 35
click at [520, 304] on input "c. The risk appetite and risk threshold of key project stakeholders" at bounding box center [520, 299] width 0 height 10
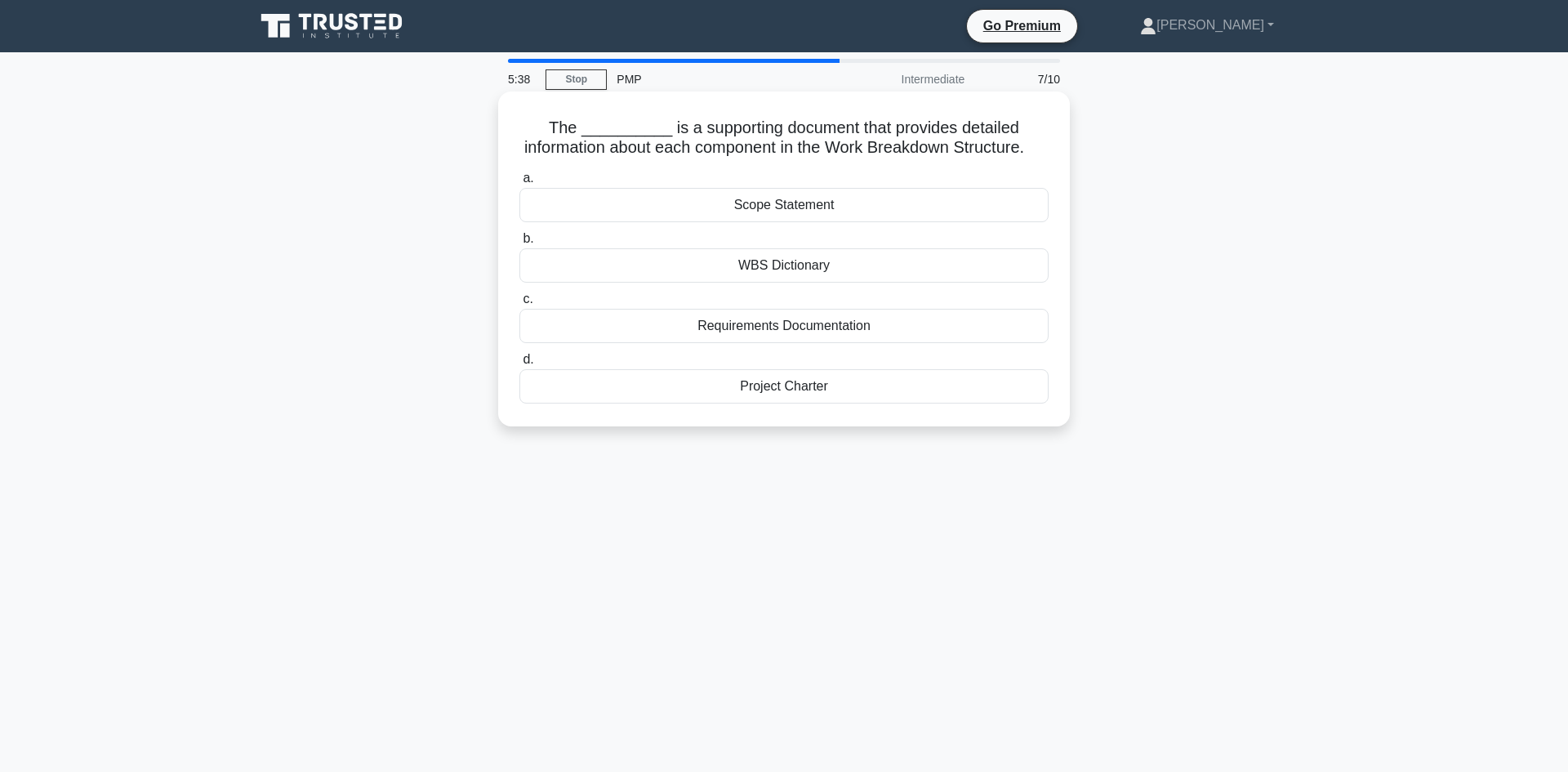
click at [899, 216] on div "Scope Statement" at bounding box center [784, 205] width 529 height 35
click at [520, 184] on input "a. Scope Statement" at bounding box center [520, 178] width 0 height 10
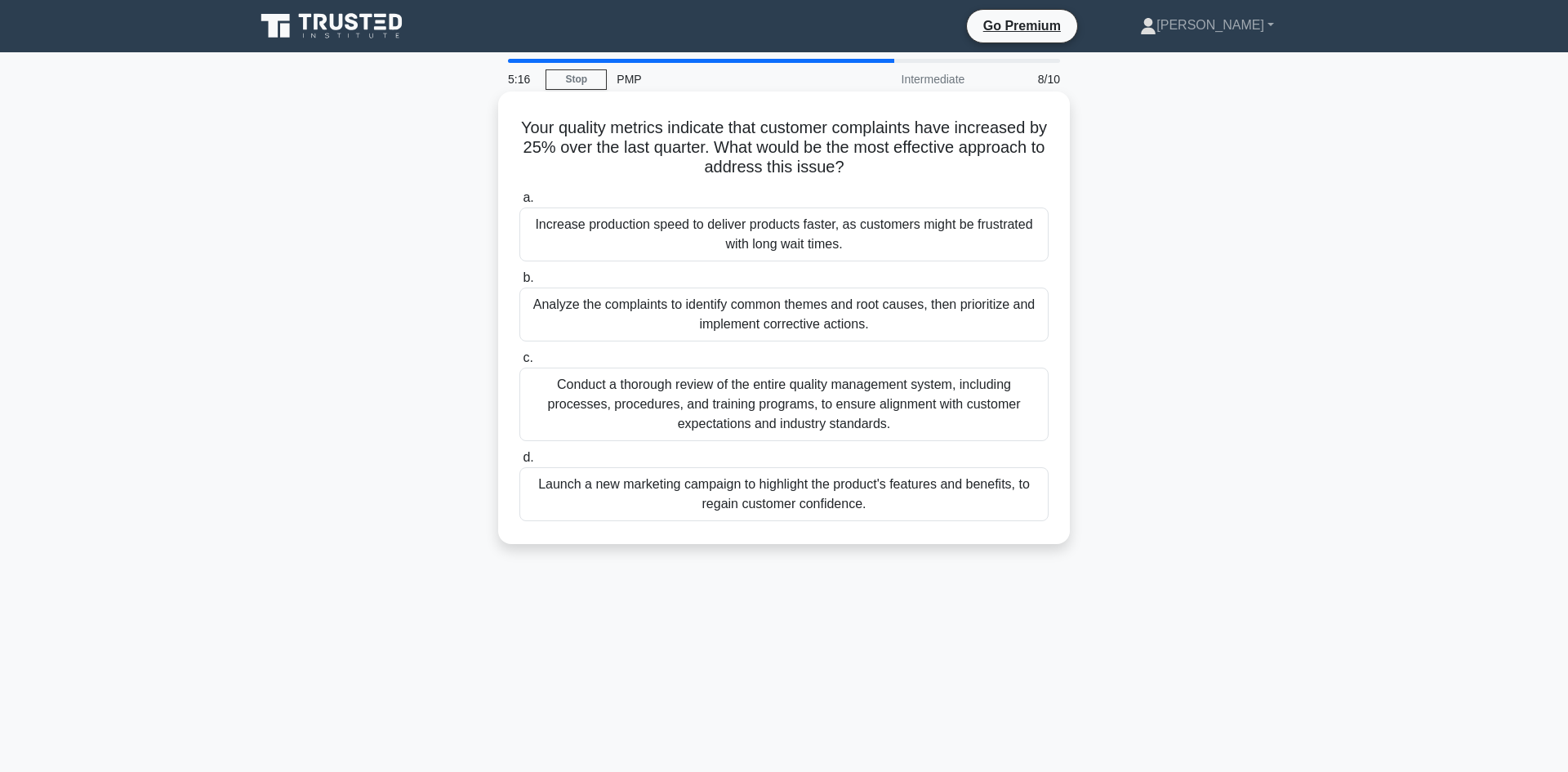
click at [908, 310] on div "Analyze the complaints to identify common themes and root causes, then prioriti…" at bounding box center [784, 315] width 529 height 54
click at [520, 284] on input "b. Analyze the complaints to identify common themes and root causes, then prior…" at bounding box center [520, 277] width 0 height 10
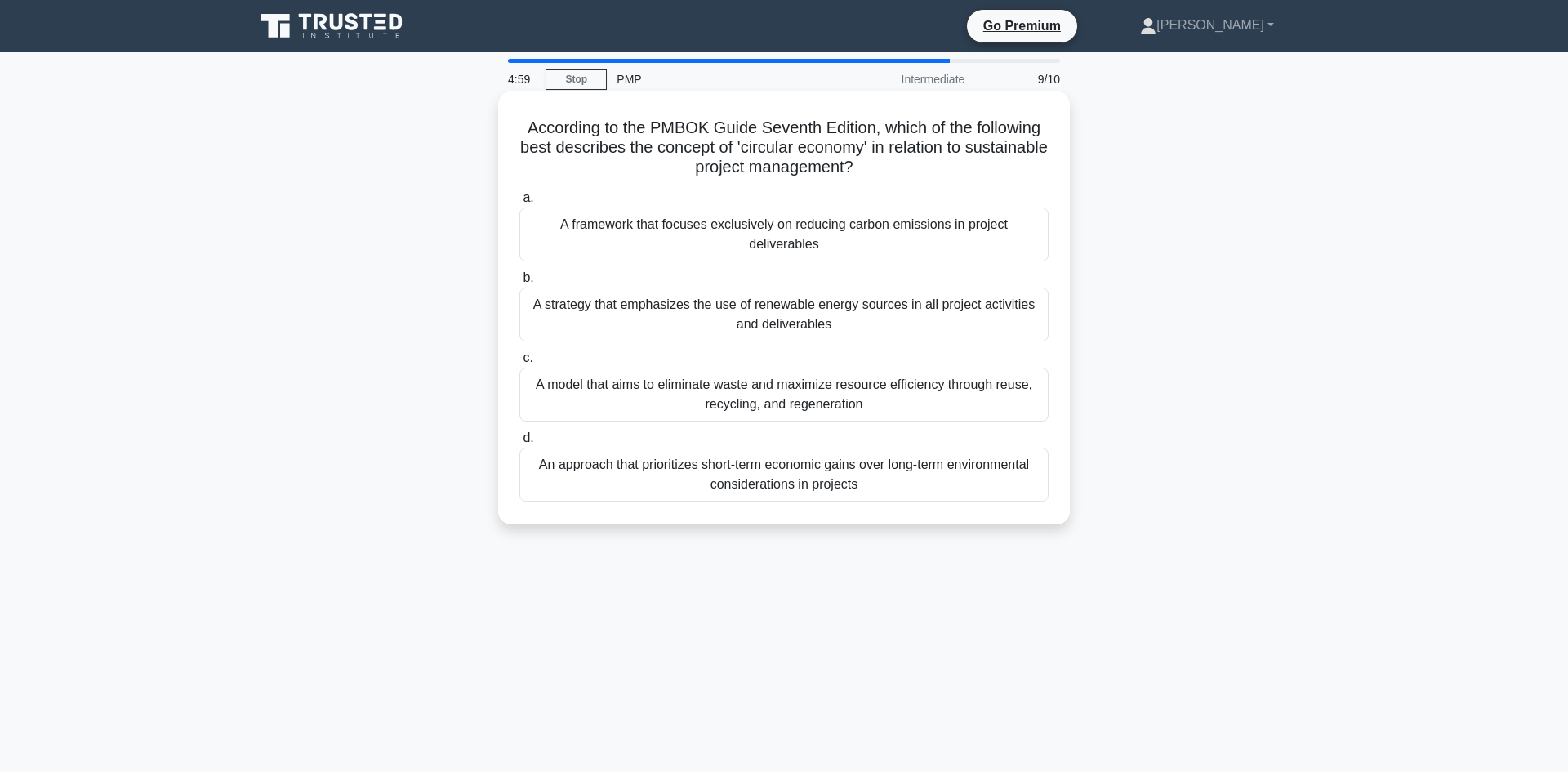
click at [924, 367] on div "A model that aims to eliminate waste and maximize resource efficiency through r…" at bounding box center [784, 394] width 529 height 54
click at [520, 364] on input "c. A model that aims to eliminate waste and maximize resource efficiency throug…" at bounding box center [520, 358] width 0 height 10
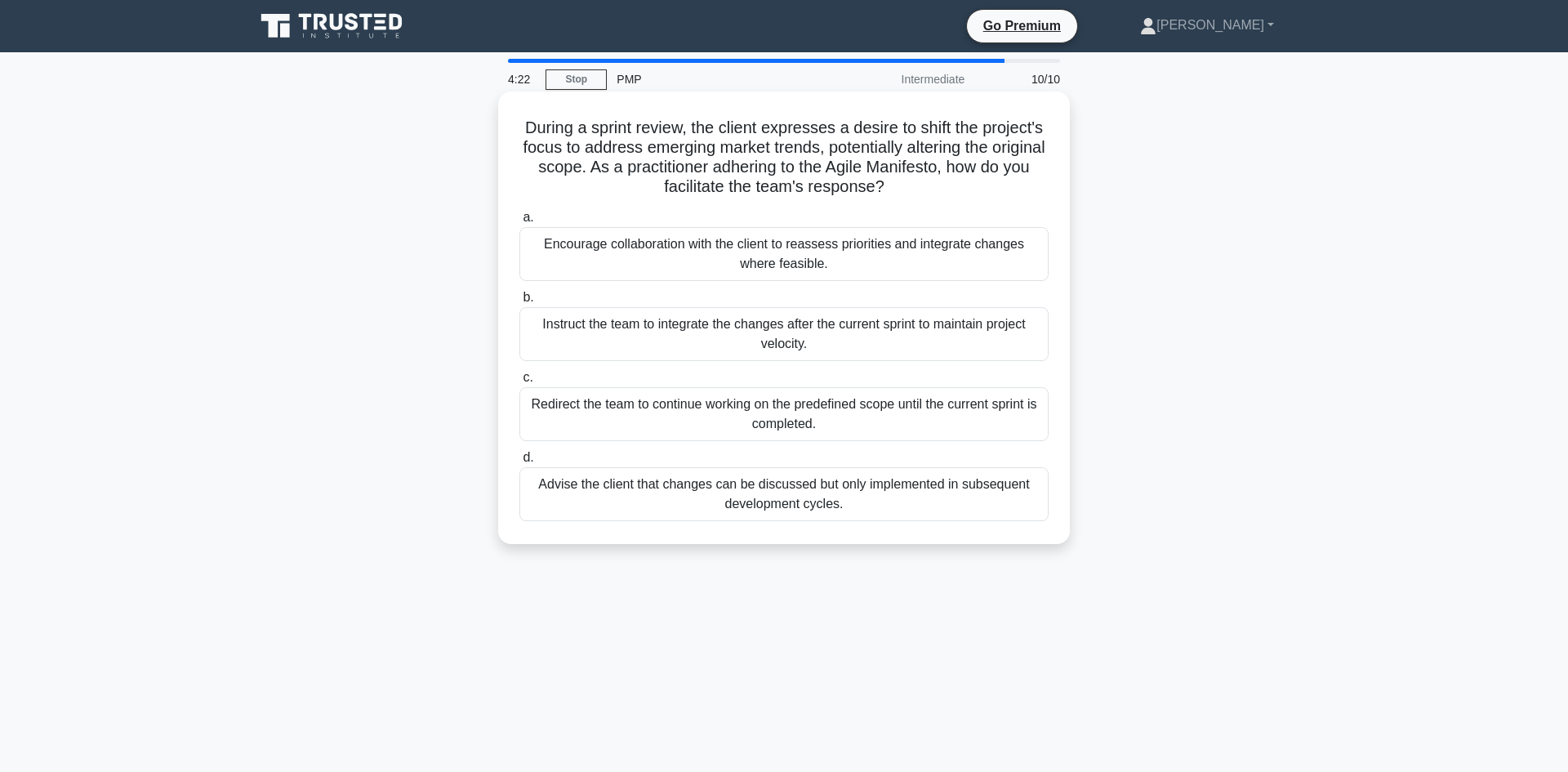
click at [957, 260] on div "Encourage collaboration with the client to reassess priorities and integrate ch…" at bounding box center [784, 254] width 529 height 54
click at [520, 223] on input "a. Encourage collaboration with the client to reassess priorities and integrate…" at bounding box center [520, 217] width 0 height 10
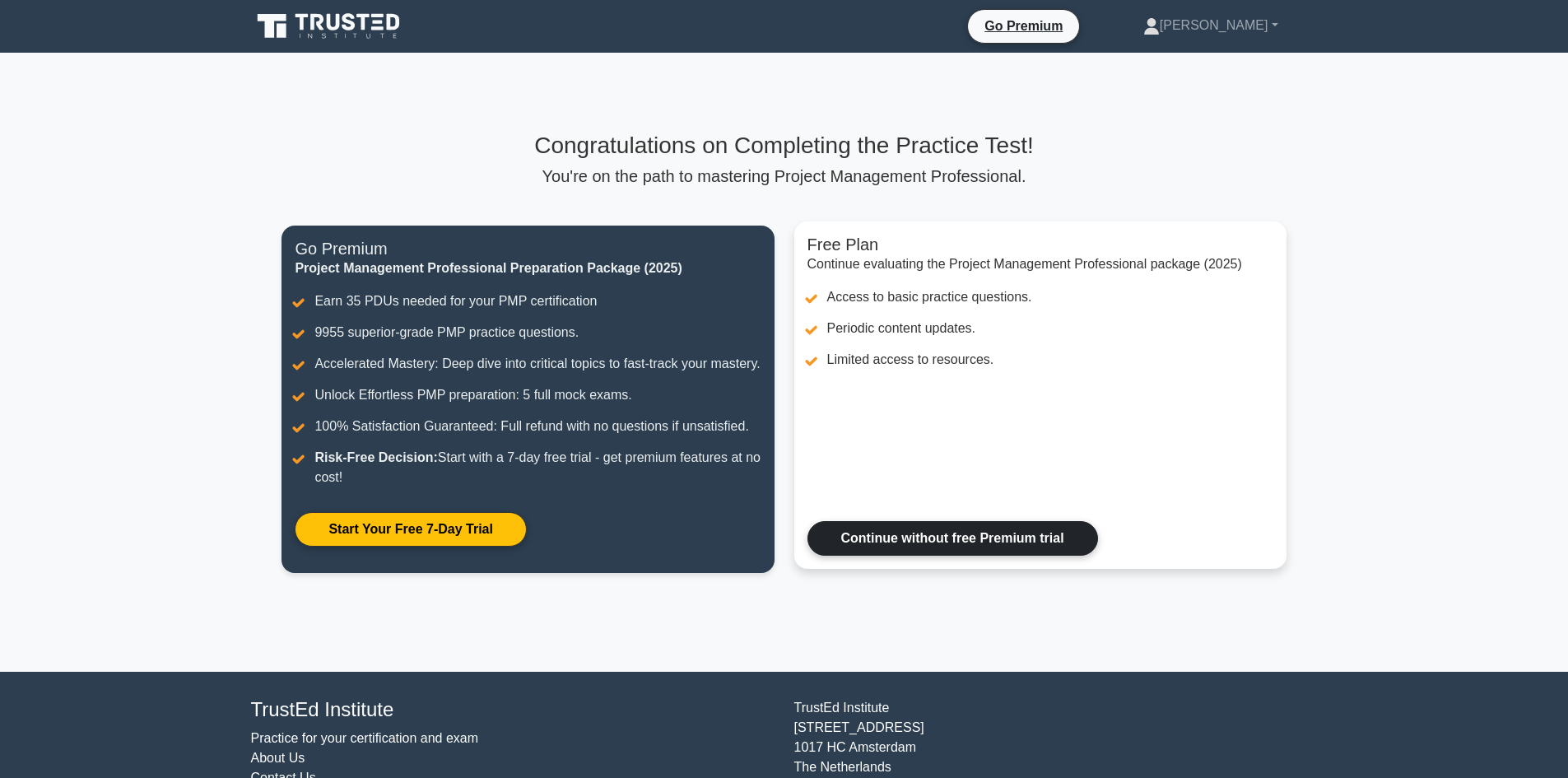
click at [965, 521] on link "Continue without free Premium trial" at bounding box center [953, 538] width 291 height 35
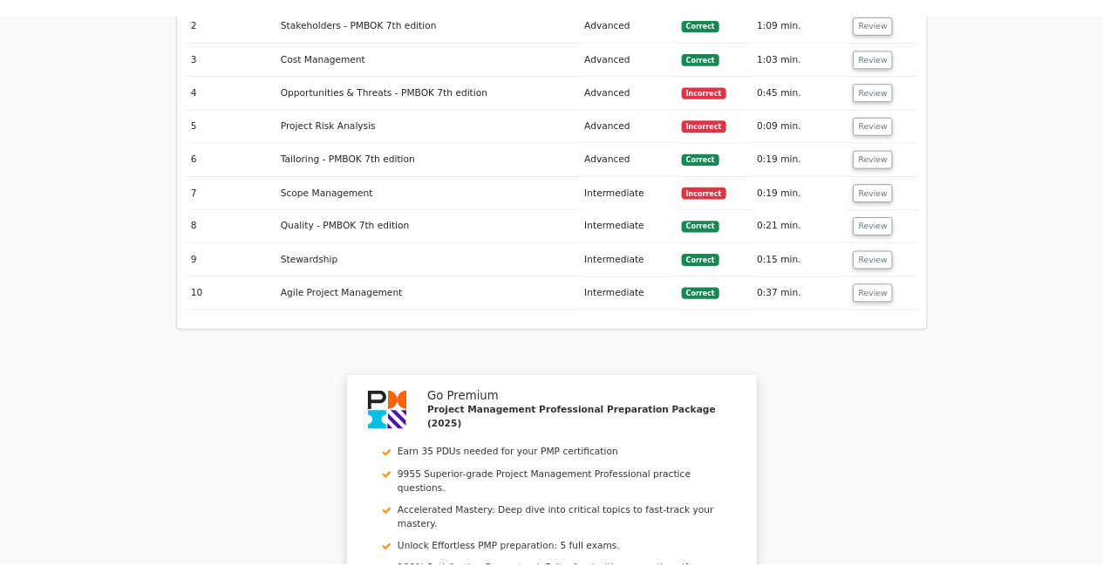
scroll to position [2296, 0]
